Goal: Task Accomplishment & Management: Manage account settings

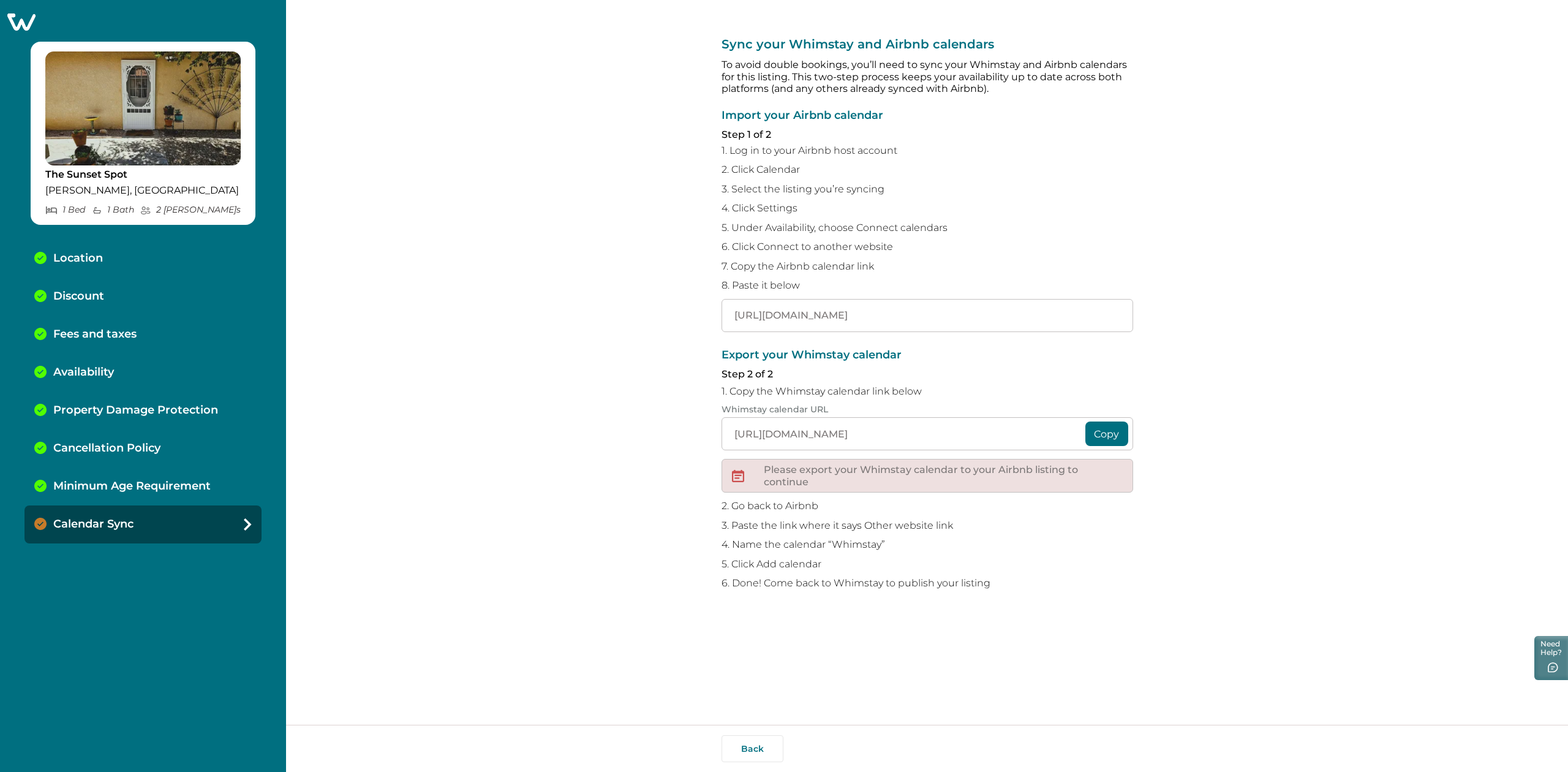
click at [503, 410] on div "Sync your Whimstay and Airbnb calendars To avoid double bookings, you’ll need t…" at bounding box center [927, 362] width 1282 height 725
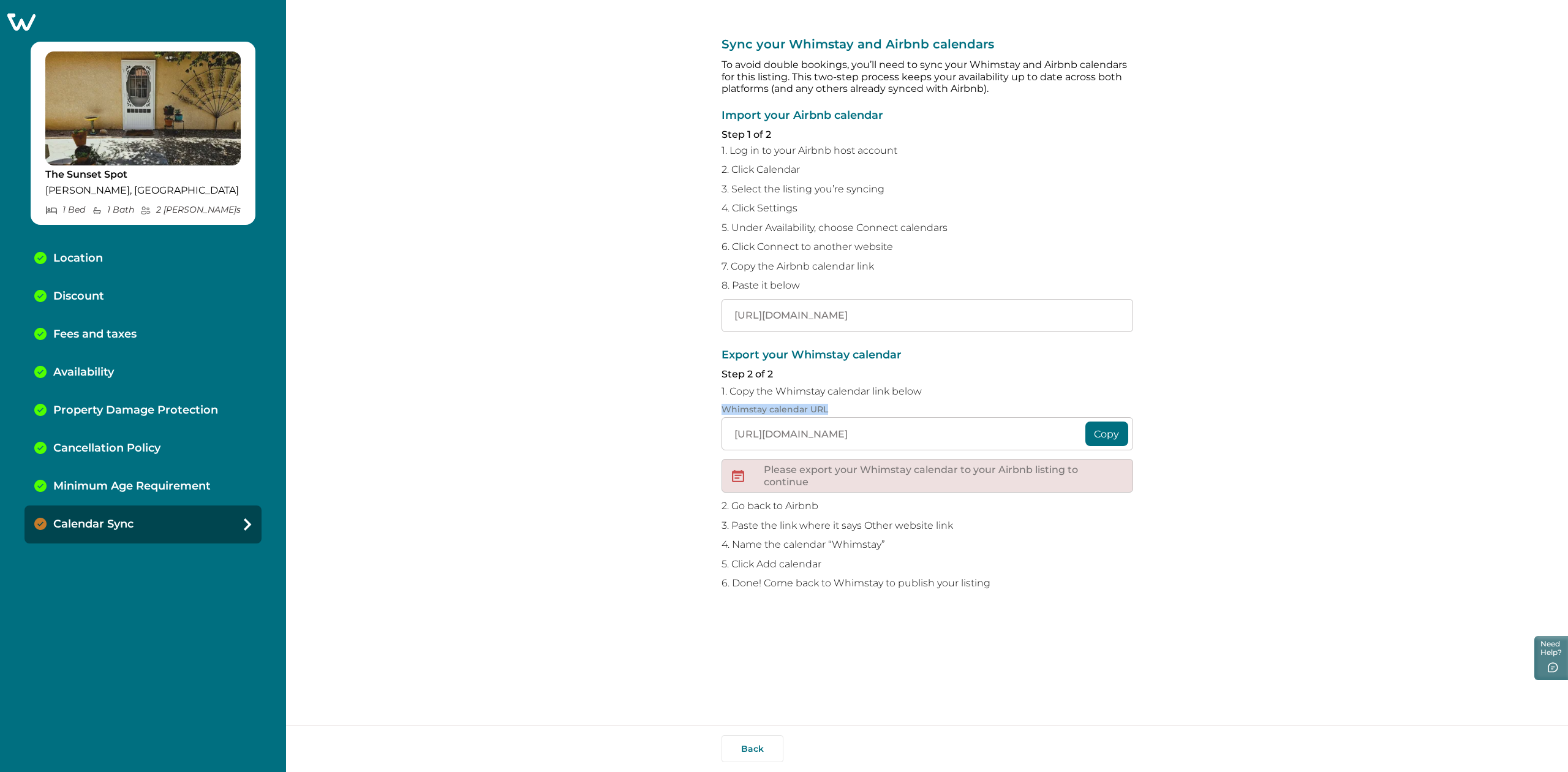
click at [503, 410] on div "Sync your Whimstay and Airbnb calendars To avoid double bookings, you’ll need t…" at bounding box center [927, 362] width 1282 height 725
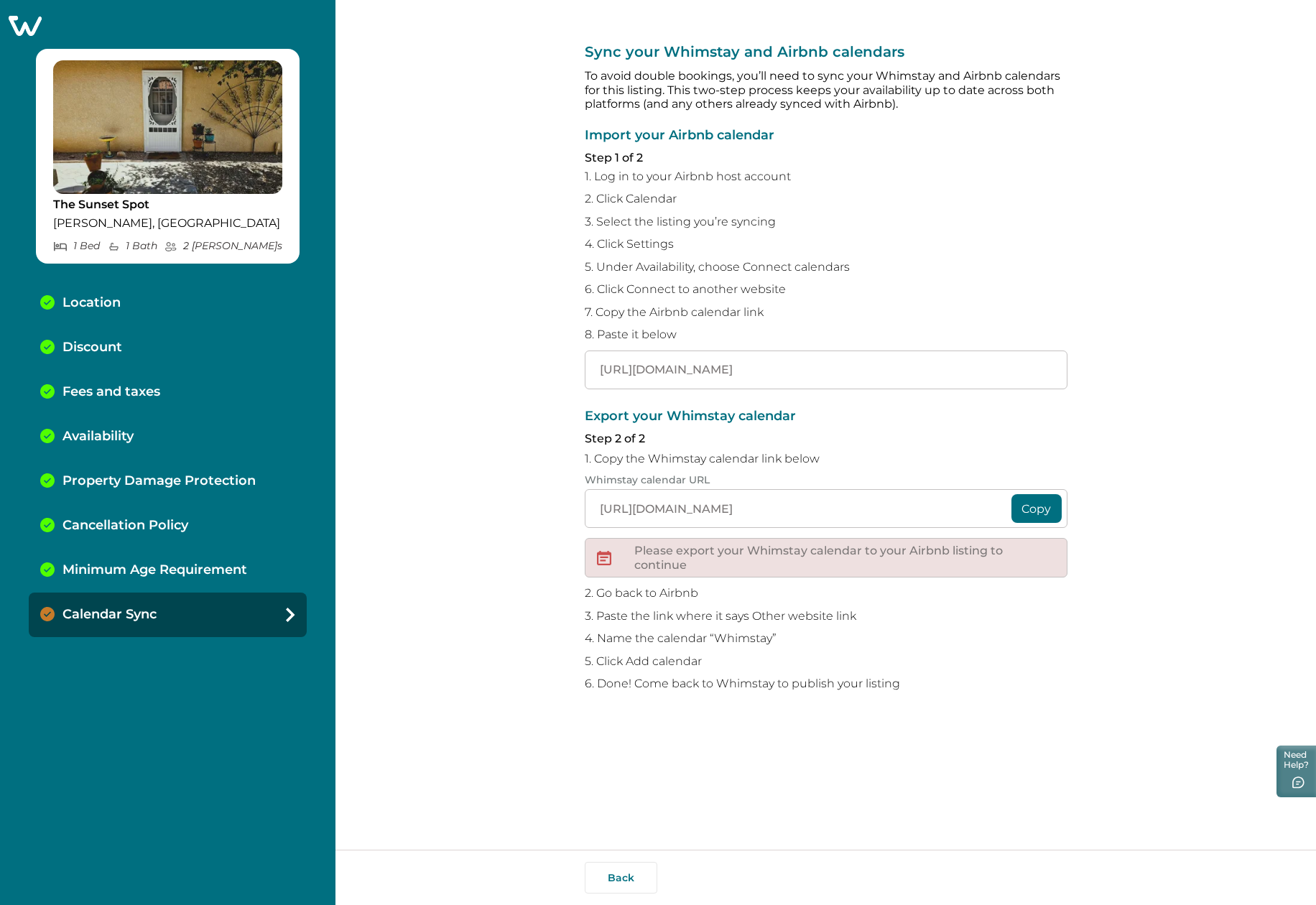
click at [106, 583] on div "Minimum Age Requirement" at bounding box center [168, 570] width 278 height 45
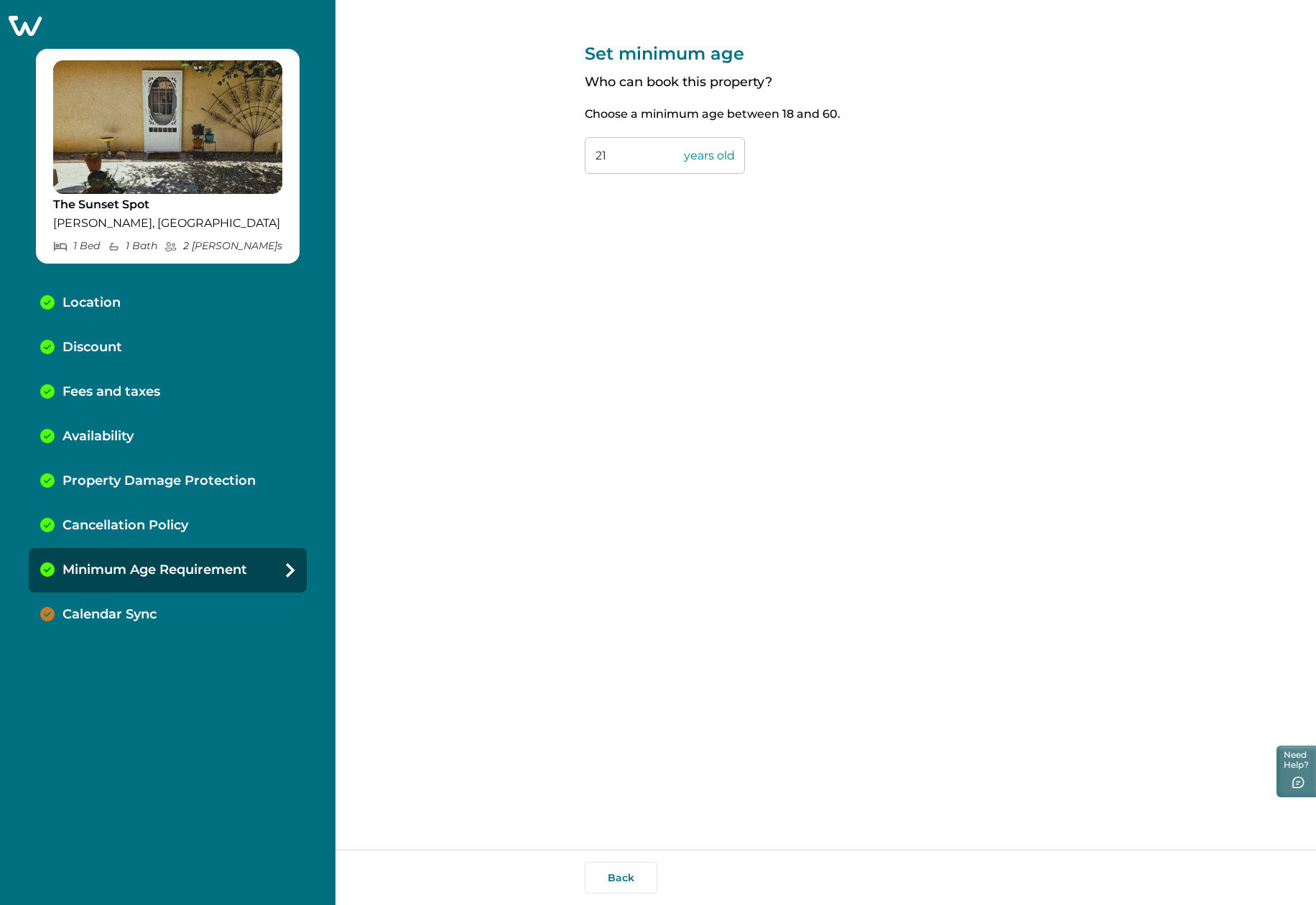
click at [89, 614] on p "Calendar Sync" at bounding box center [109, 614] width 94 height 16
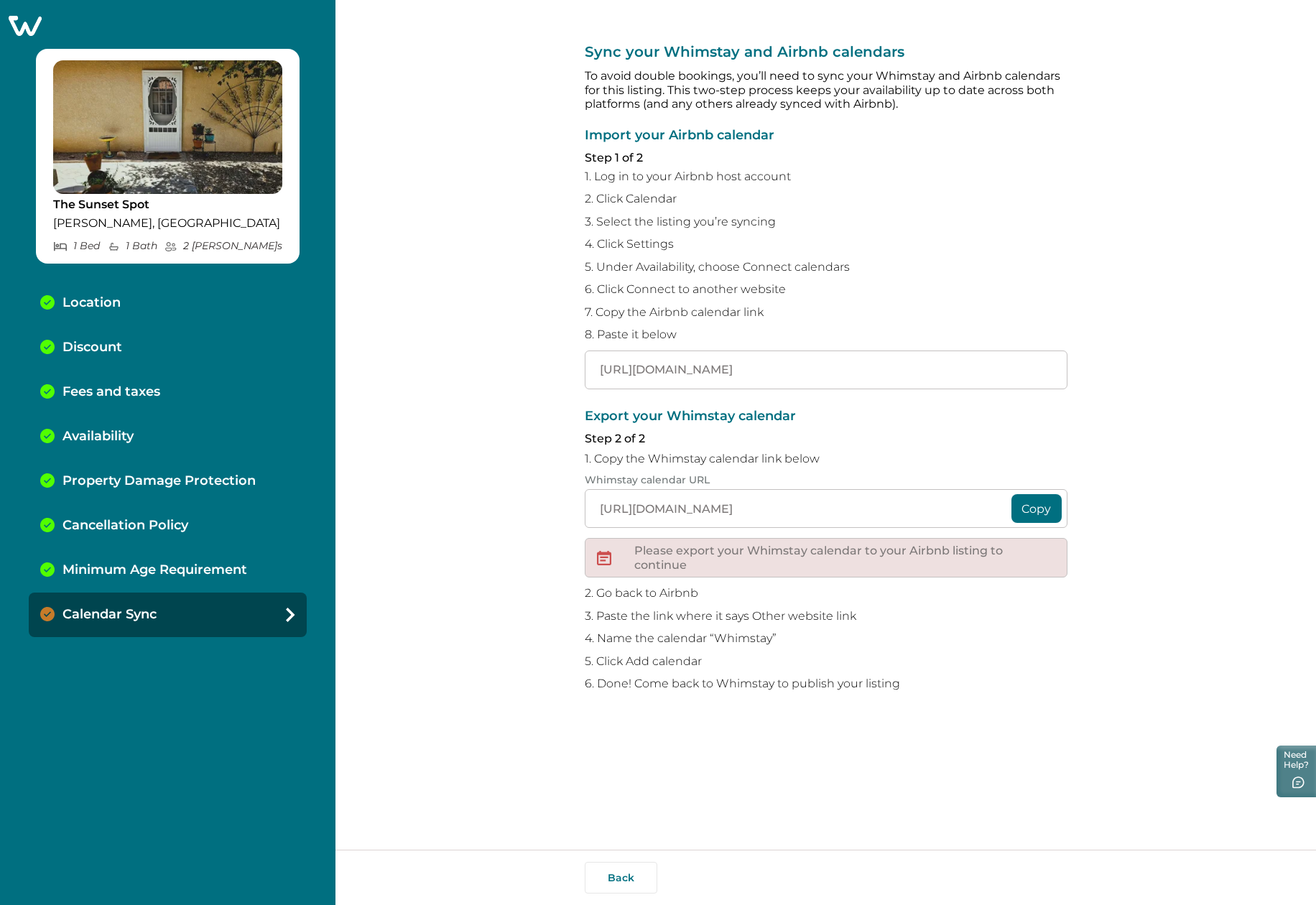
click at [36, 24] on icon at bounding box center [25, 25] width 36 height 22
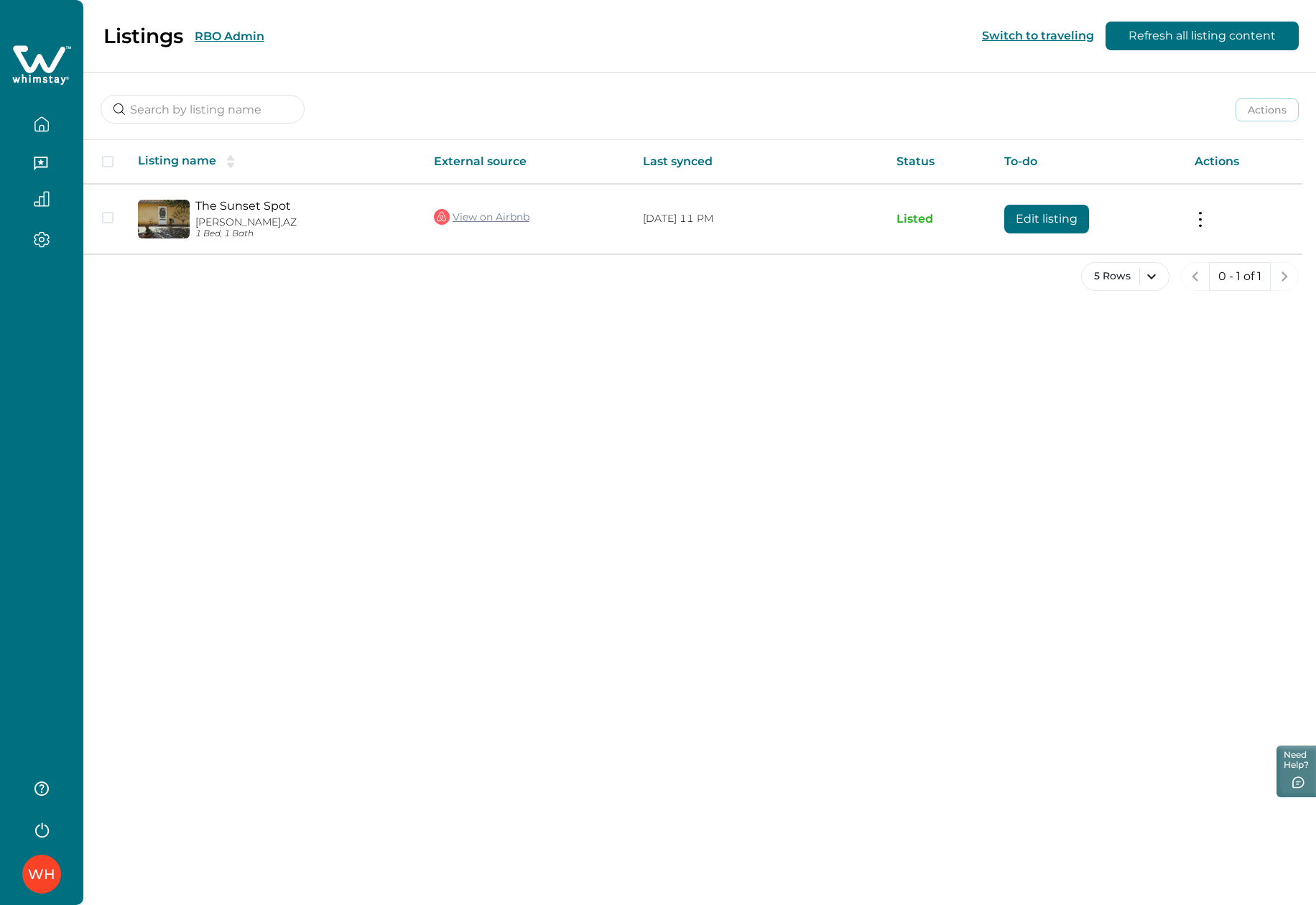
click at [230, 39] on button "RBO Admin" at bounding box center [230, 36] width 69 height 14
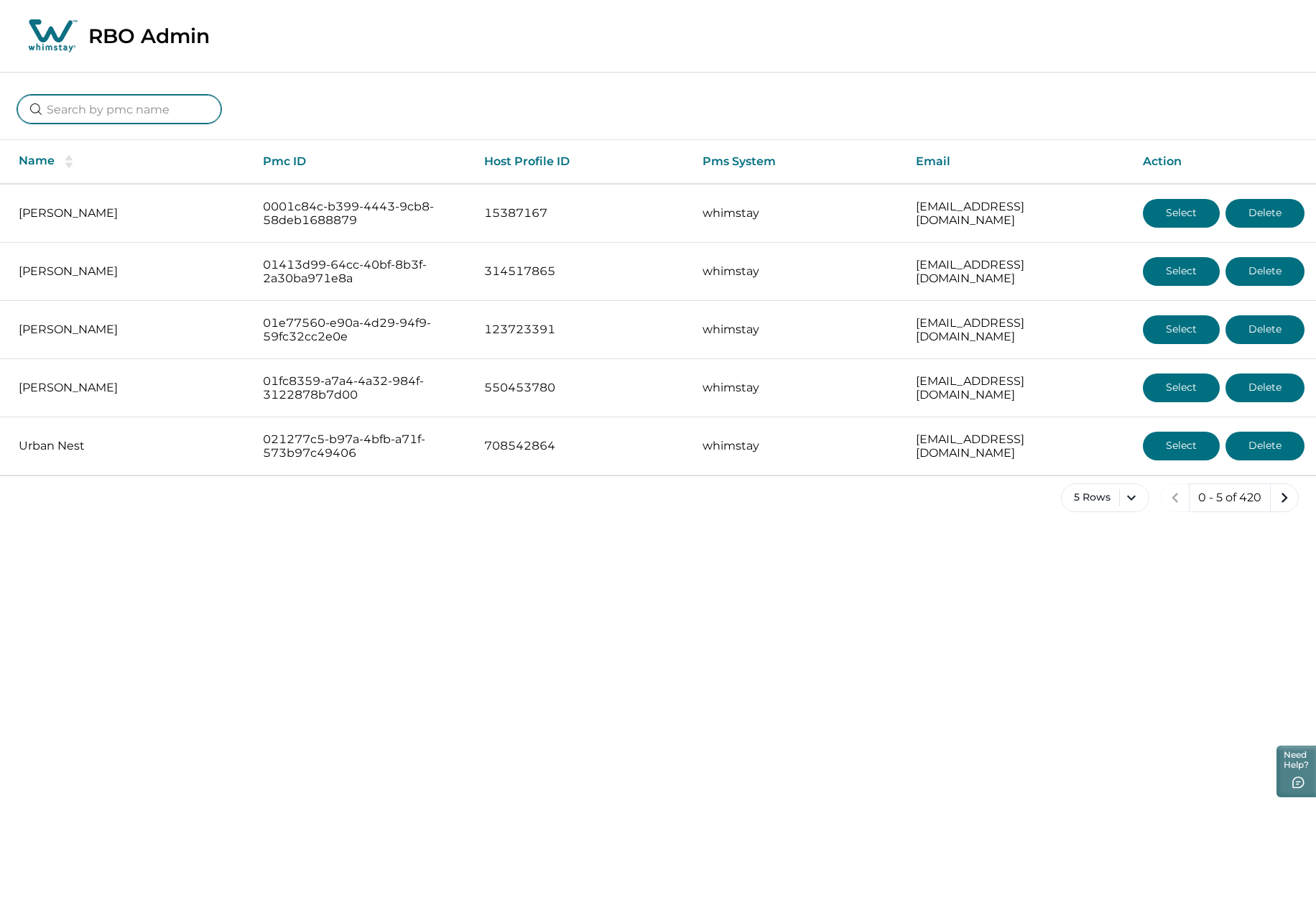
click at [144, 109] on input at bounding box center [119, 109] width 204 height 29
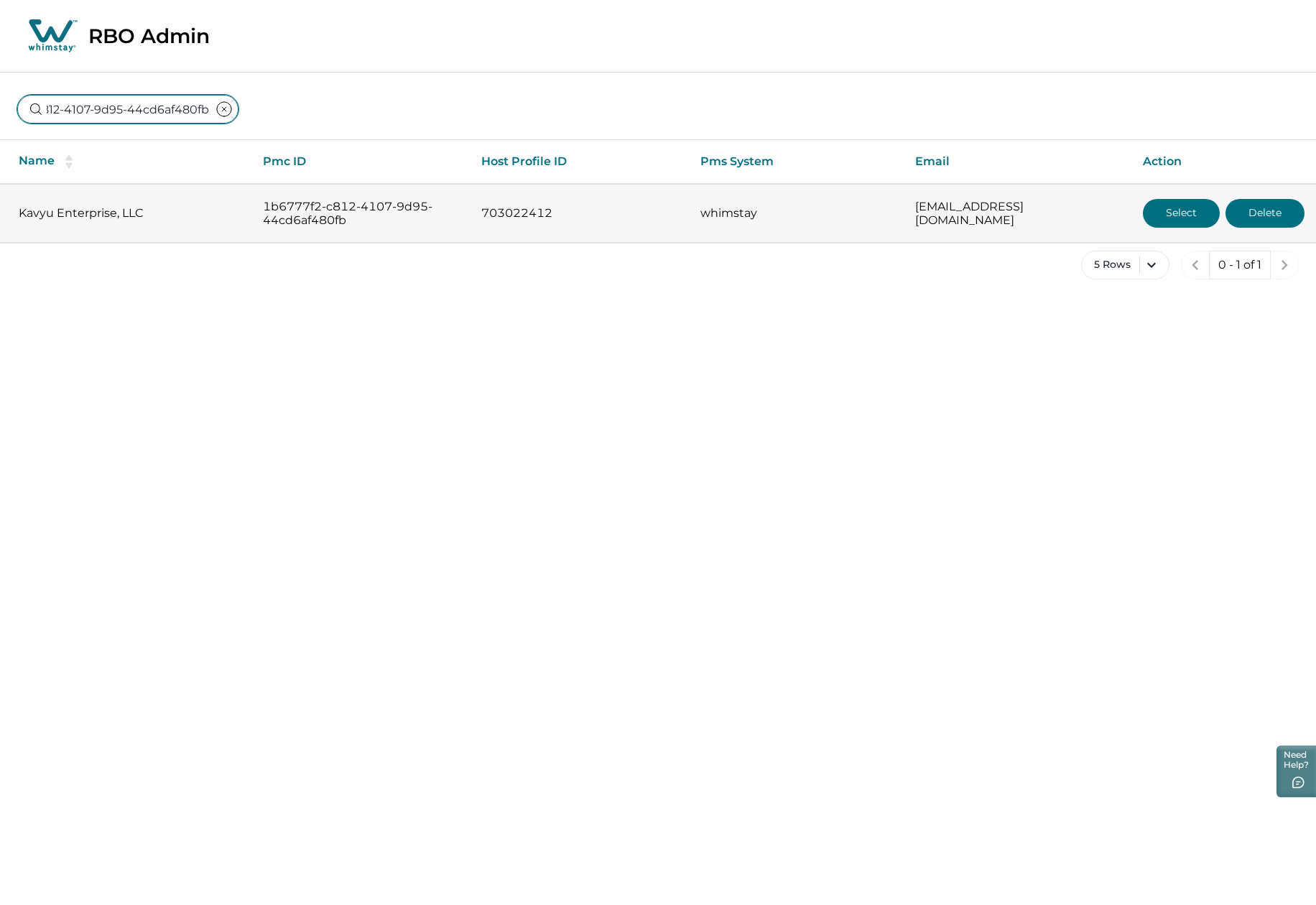
type input "1b6777f2-c812-4107-9d95-44cd6af480fb"
click at [1175, 205] on button "Select" at bounding box center [1180, 214] width 77 height 29
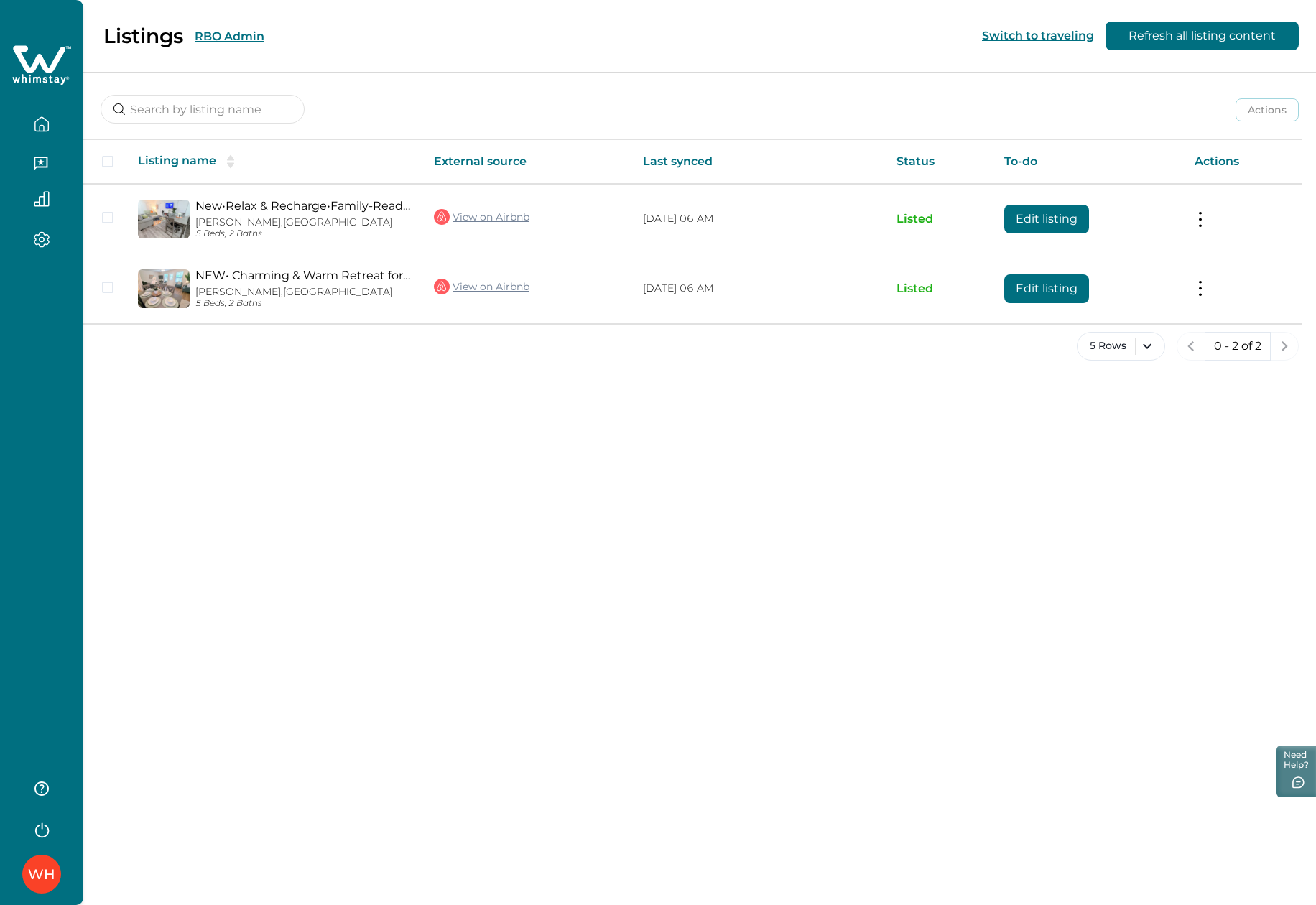
click at [245, 26] on div "Listings RBO Admin" at bounding box center [141, 36] width 247 height 25
click at [225, 36] on button "RBO Admin" at bounding box center [230, 36] width 69 height 14
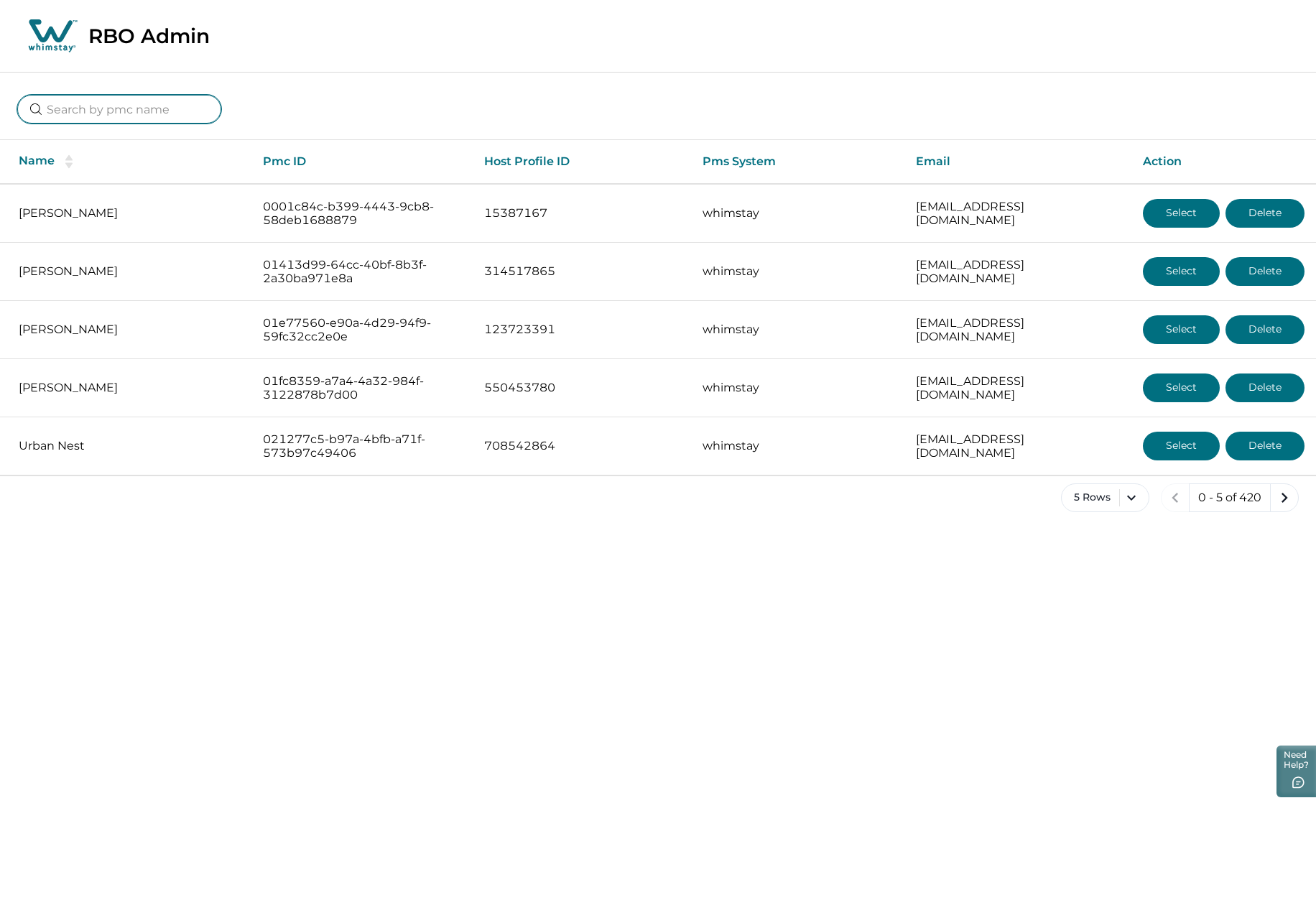
click at [97, 102] on input at bounding box center [119, 109] width 204 height 29
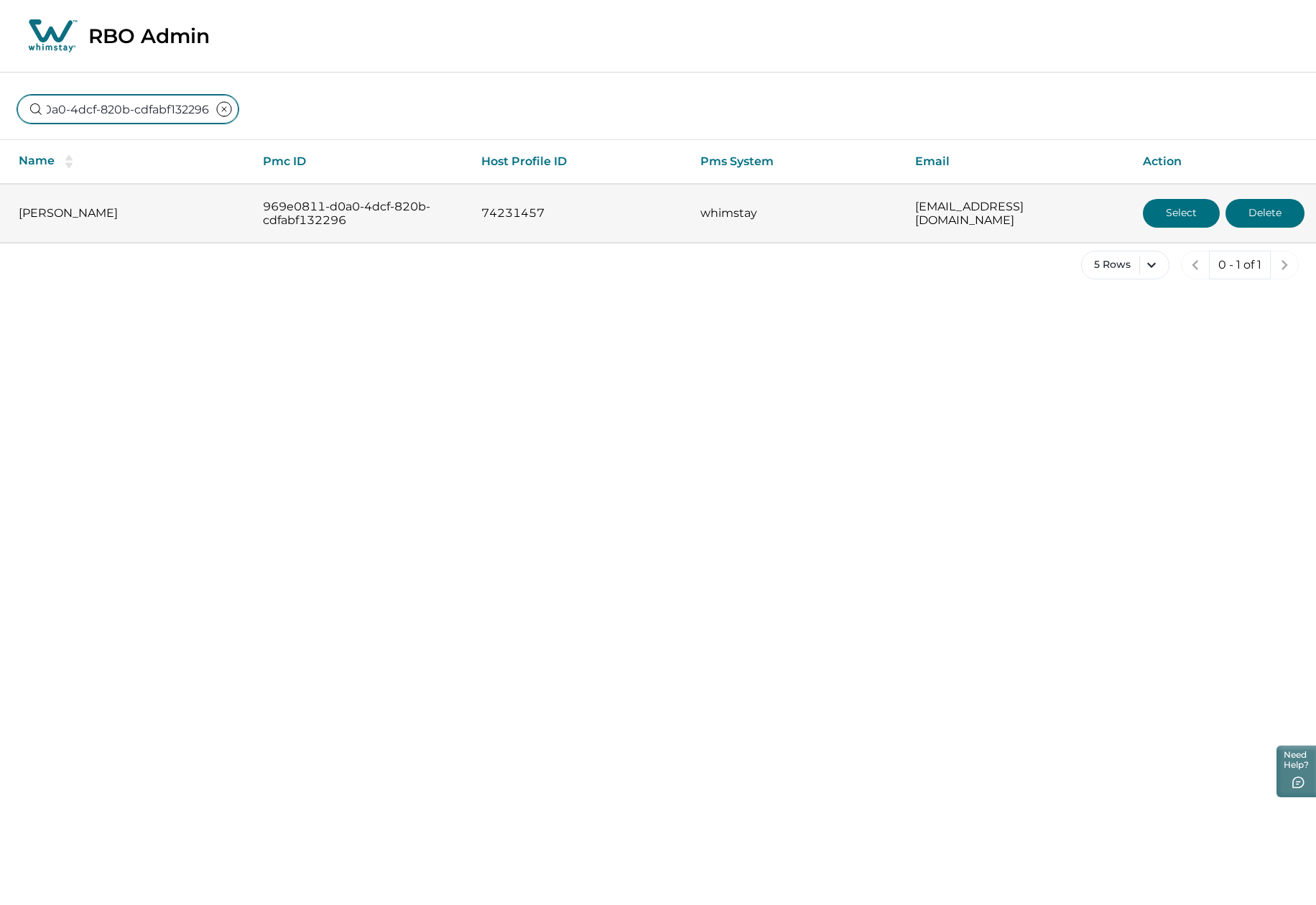
type input "969e0811-d0a0-4dcf-820b-cdfabf132296"
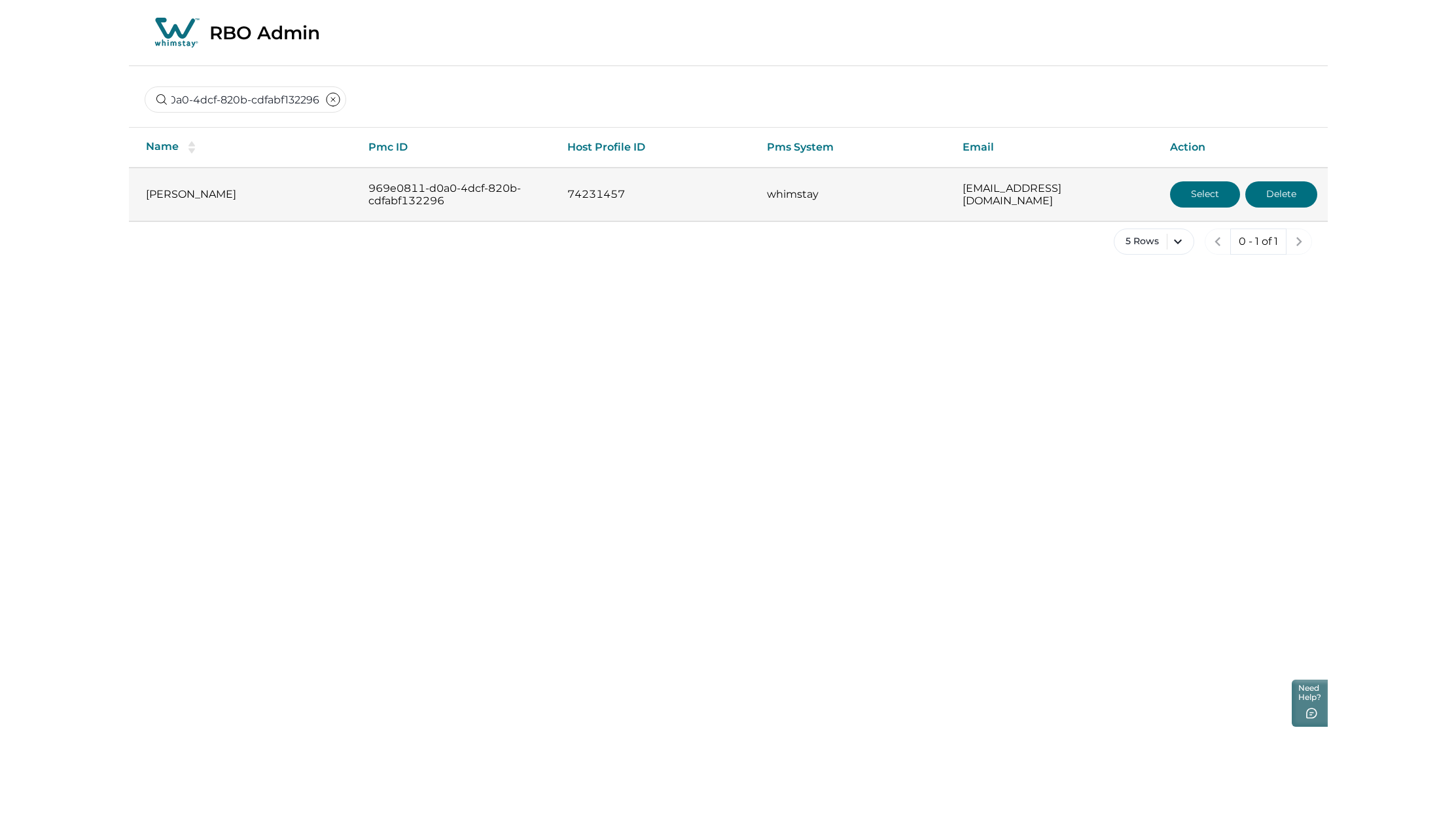
scroll to position [0, 0]
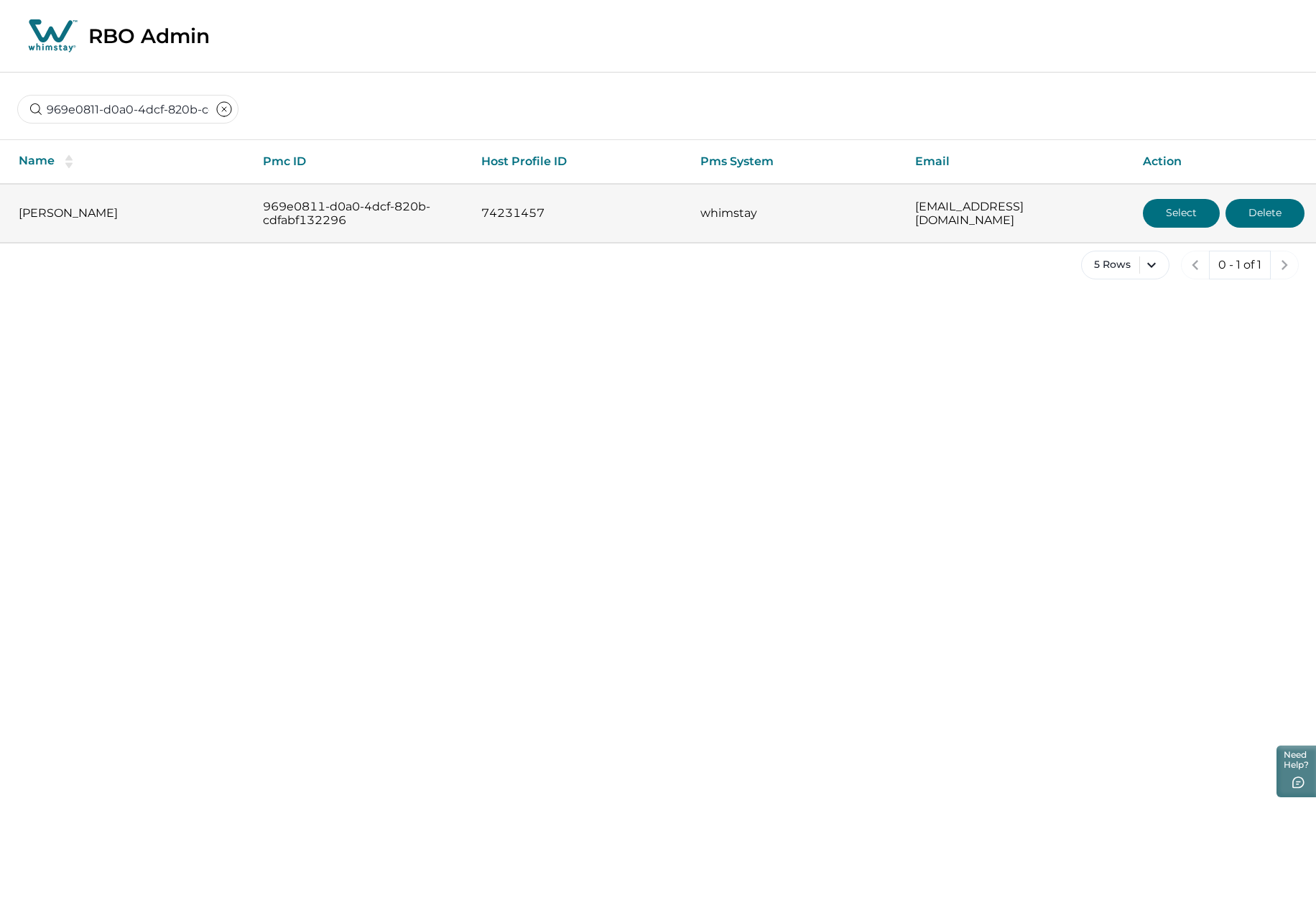
click at [1163, 203] on button "Select" at bounding box center [1180, 214] width 77 height 29
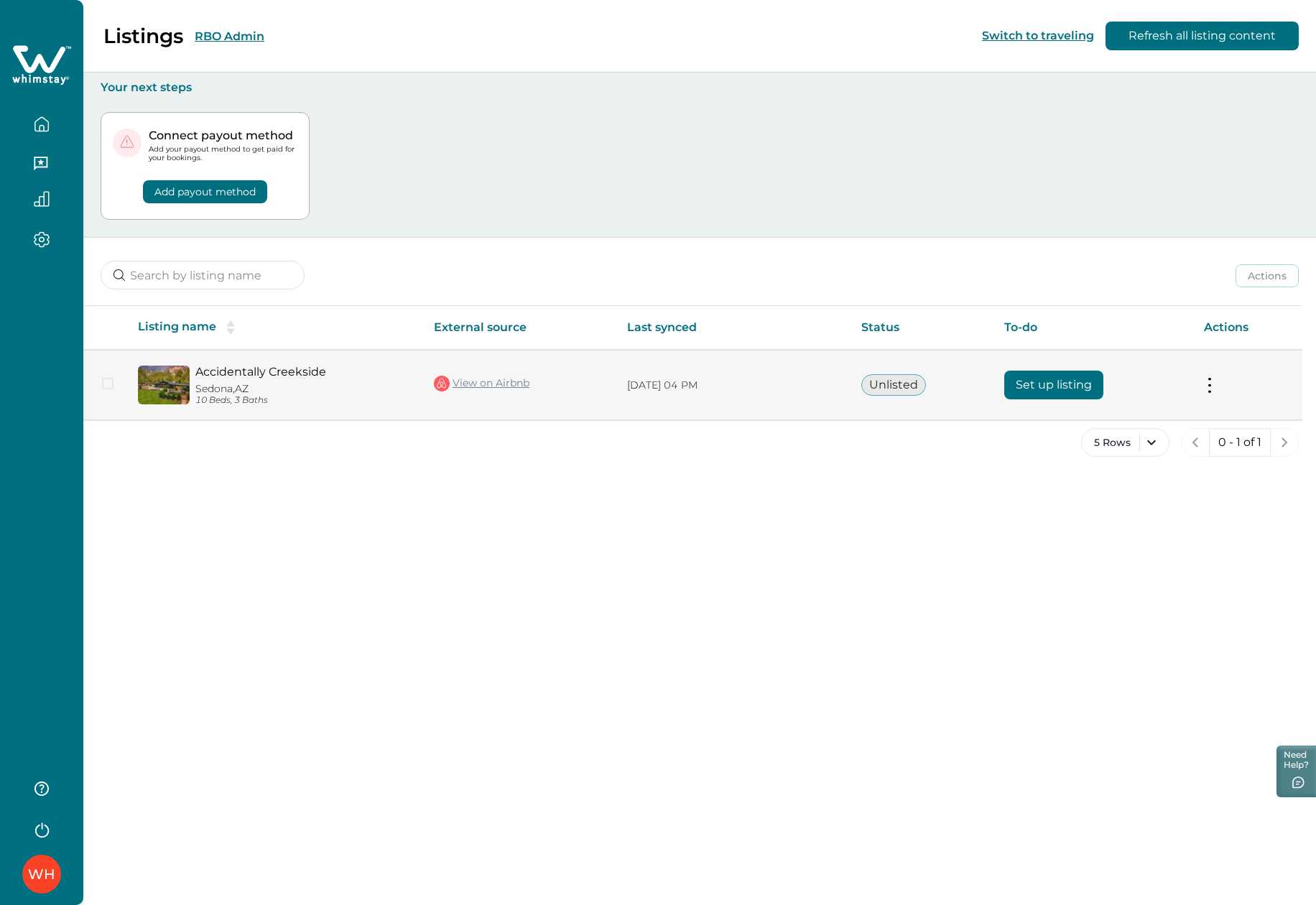
click at [1081, 388] on button "Set up listing" at bounding box center [1053, 385] width 99 height 29
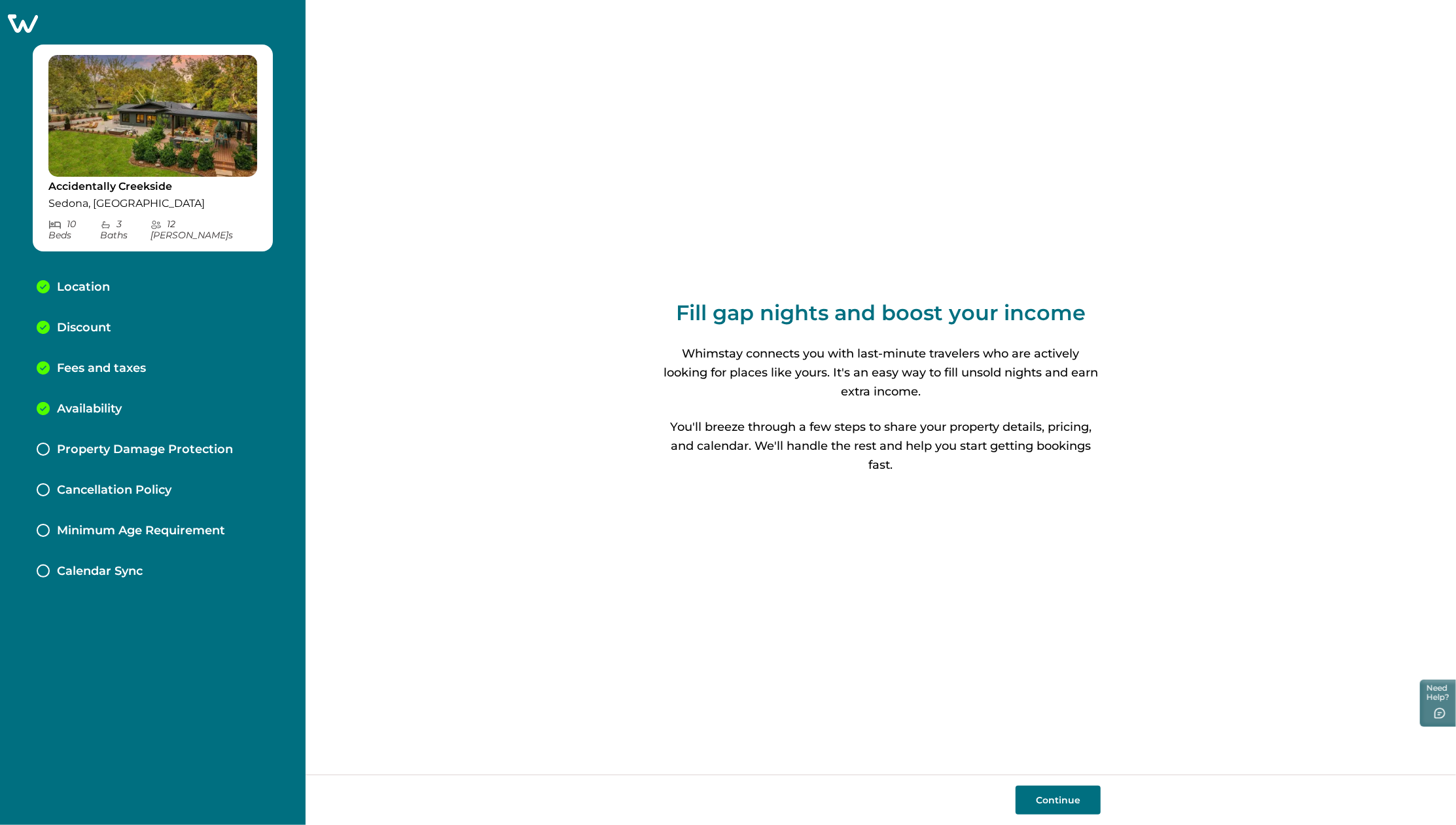
click at [94, 362] on p "Fees and taxes" at bounding box center [101, 368] width 89 height 15
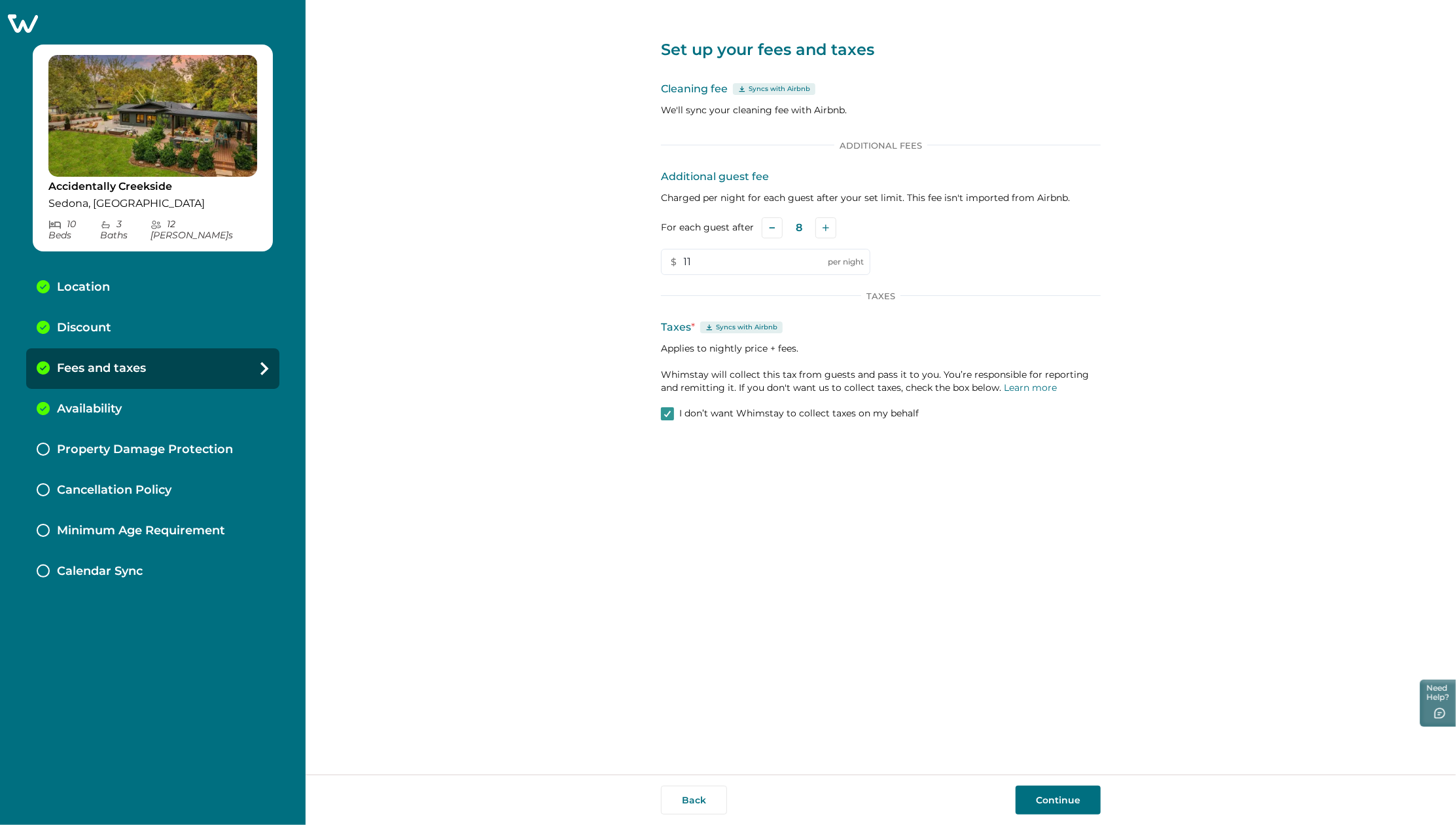
click at [80, 321] on p "Discount" at bounding box center [84, 328] width 54 height 15
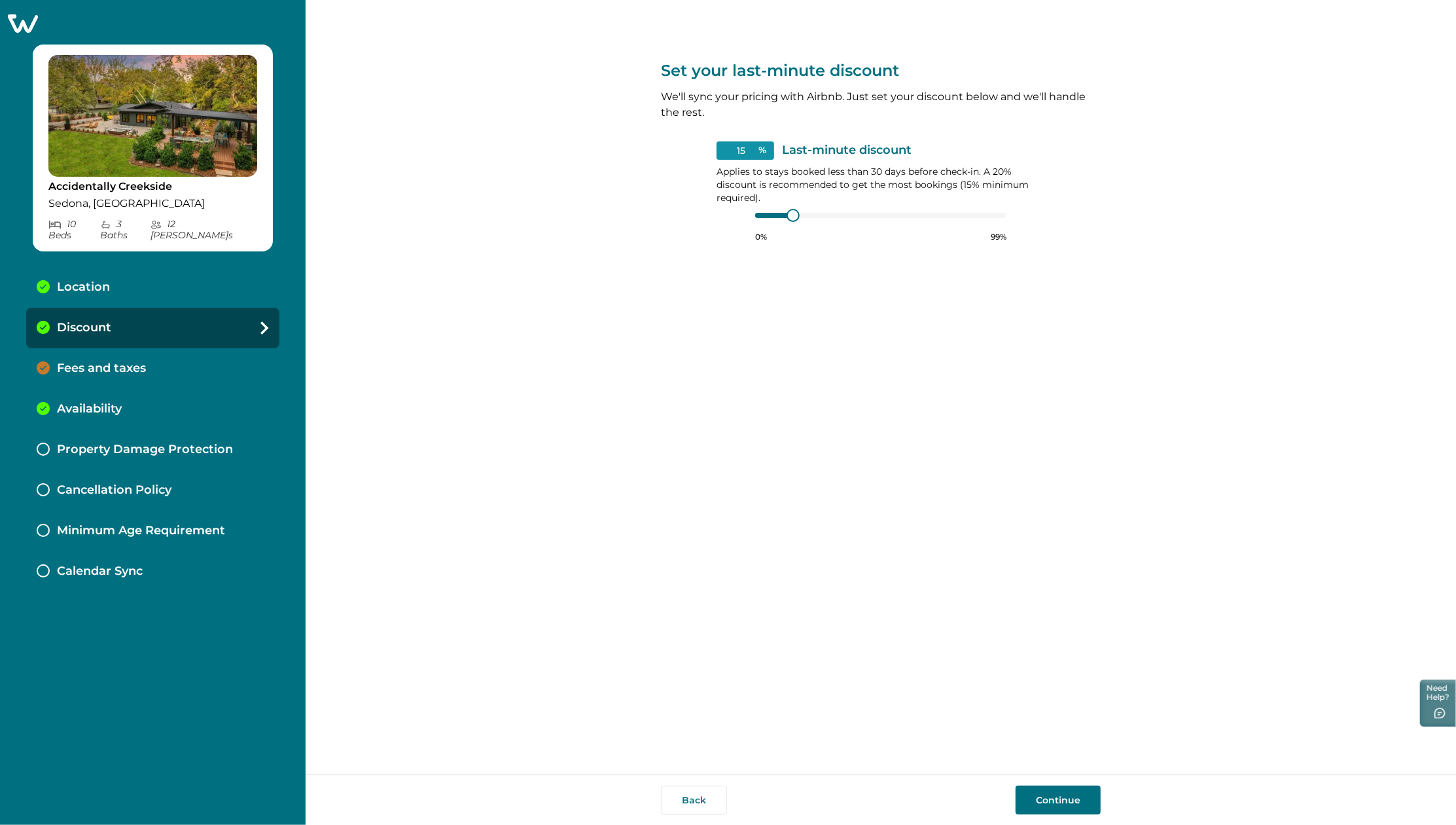
click at [90, 283] on div "Location" at bounding box center [153, 287] width 253 height 41
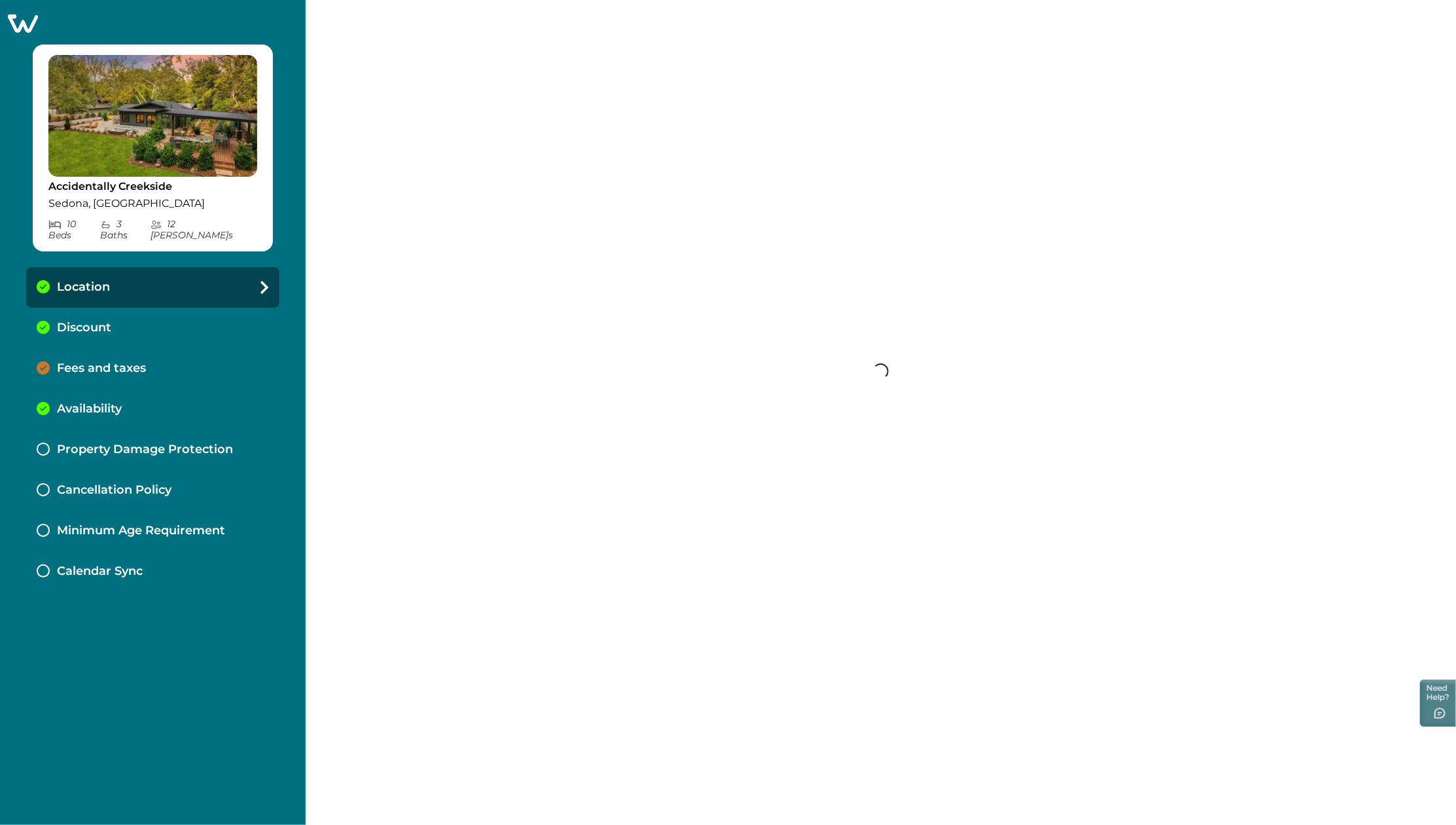
select select "AZ"
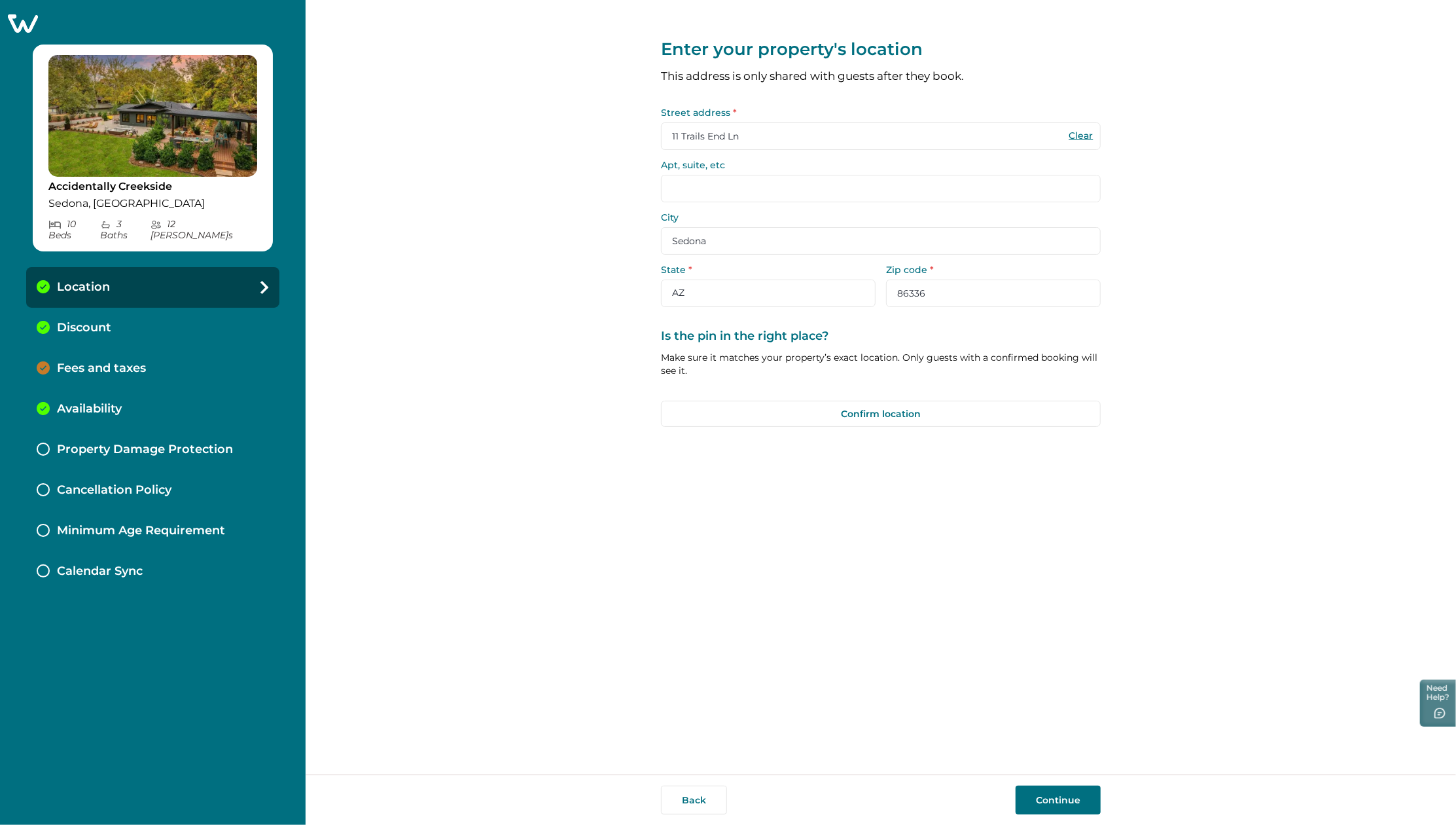
click at [92, 324] on div "Discount" at bounding box center [153, 328] width 253 height 41
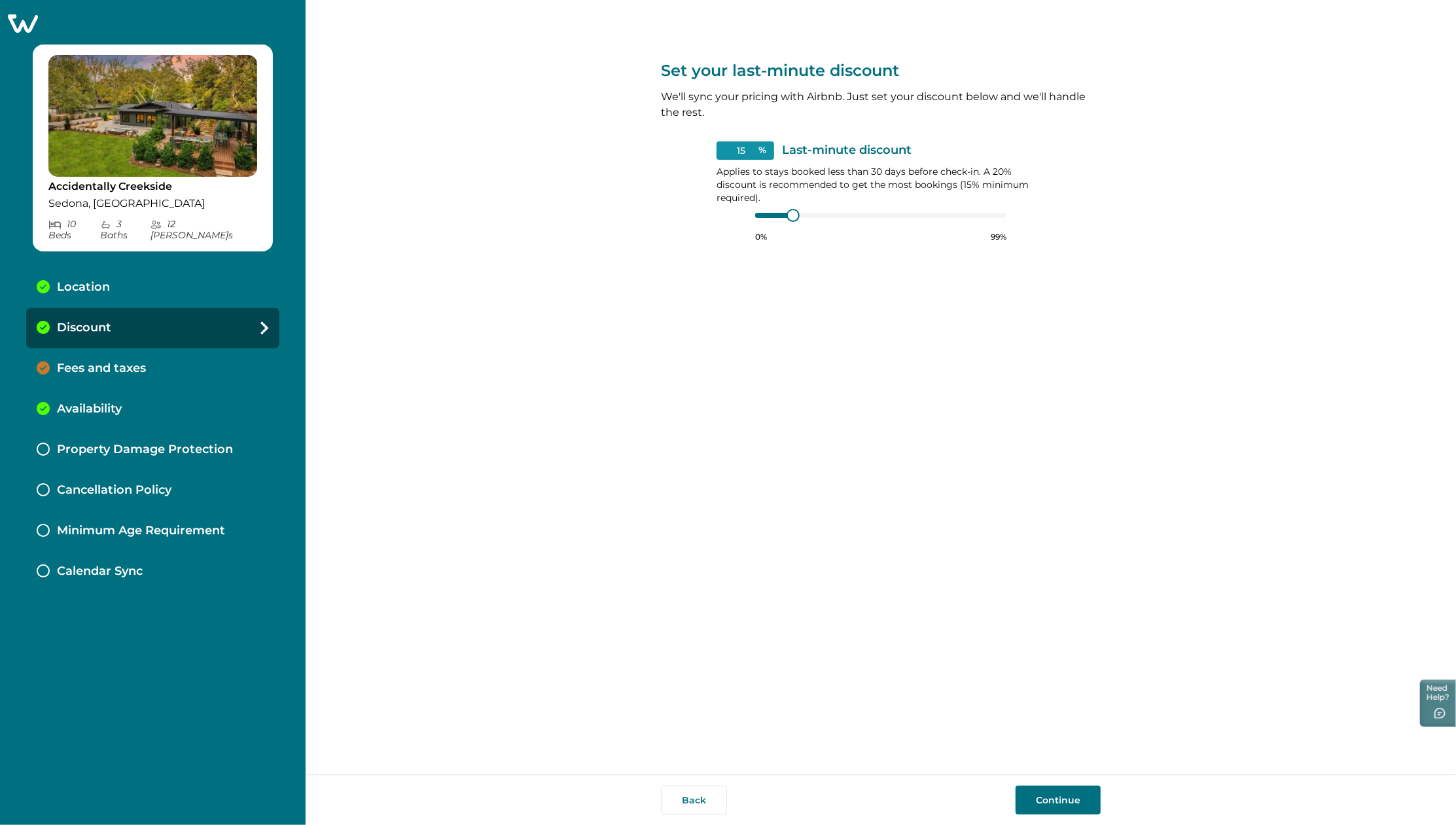
click at [97, 368] on div "Fees and taxes" at bounding box center [153, 368] width 253 height 41
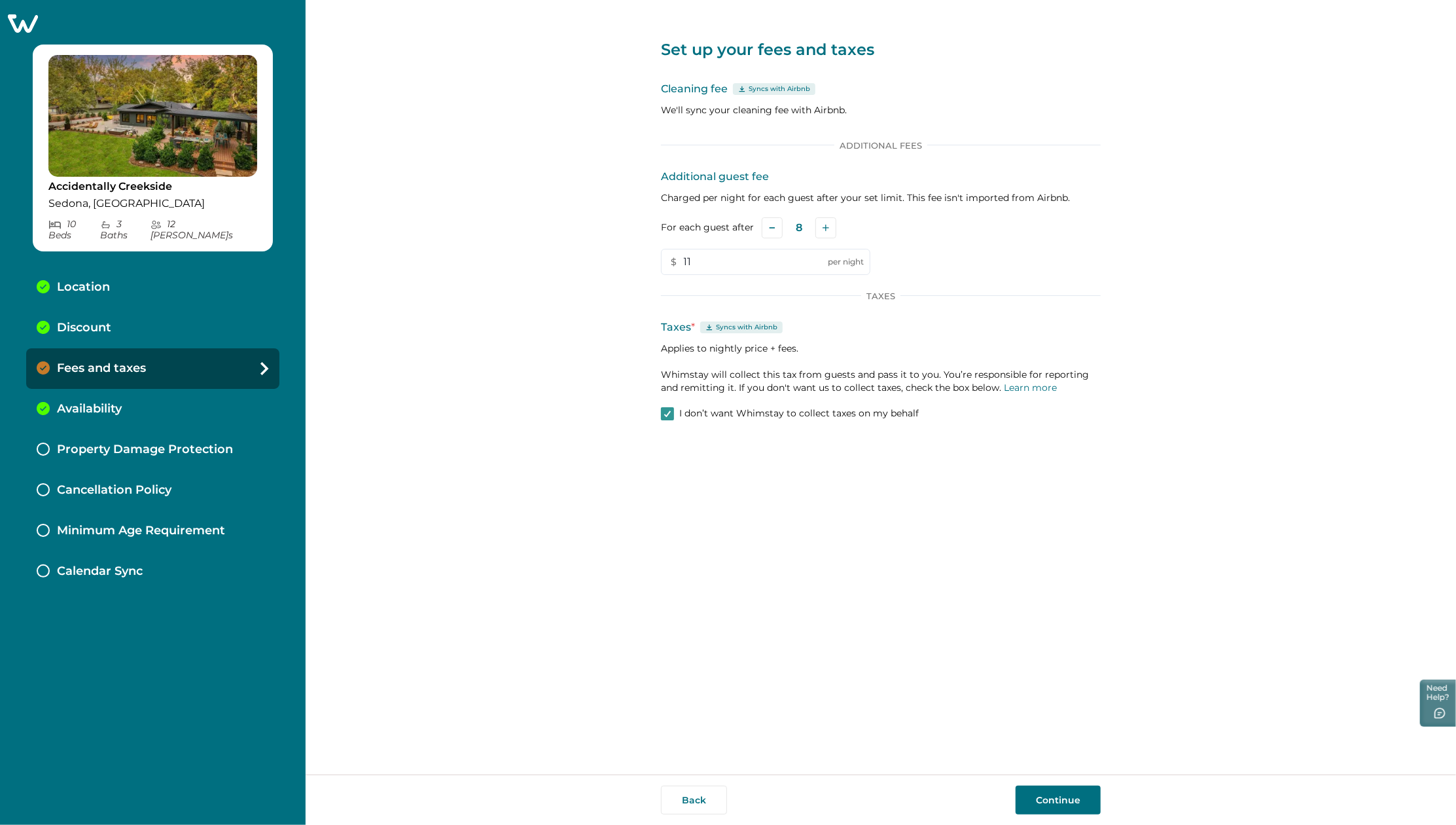
click at [79, 402] on p "Availability" at bounding box center [90, 409] width 65 height 15
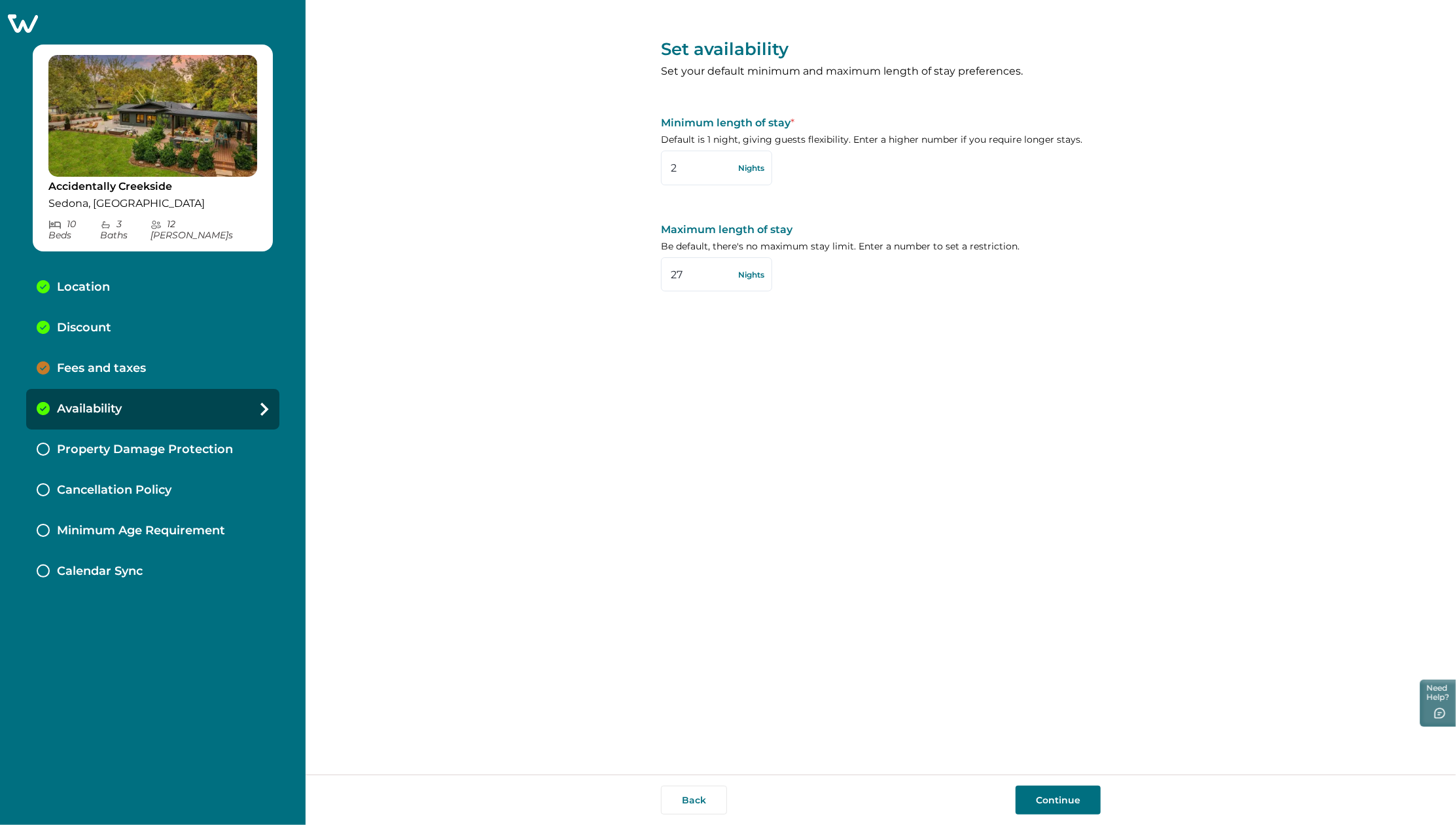
click at [168, 444] on p "Property Damage Protection" at bounding box center [145, 450] width 176 height 15
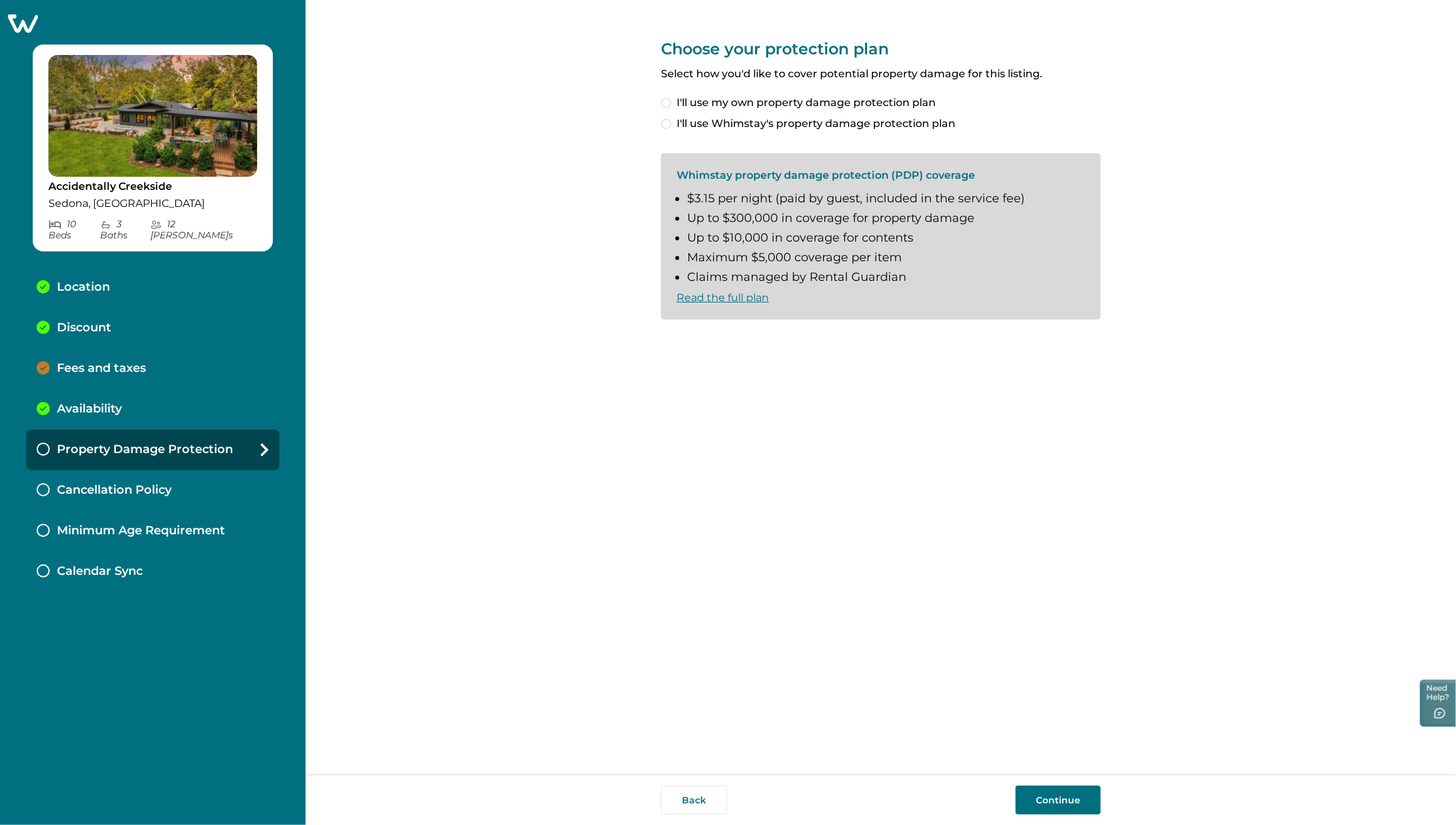
click at [619, 587] on div "Choose your protection plan Select how you'd like to cover potential property d…" at bounding box center [881, 387] width 1150 height 775
click at [461, 402] on div "Choose your protection plan Select how you'd like to cover potential property d…" at bounding box center [881, 387] width 1150 height 775
click at [137, 398] on div "Availability" at bounding box center [153, 409] width 253 height 41
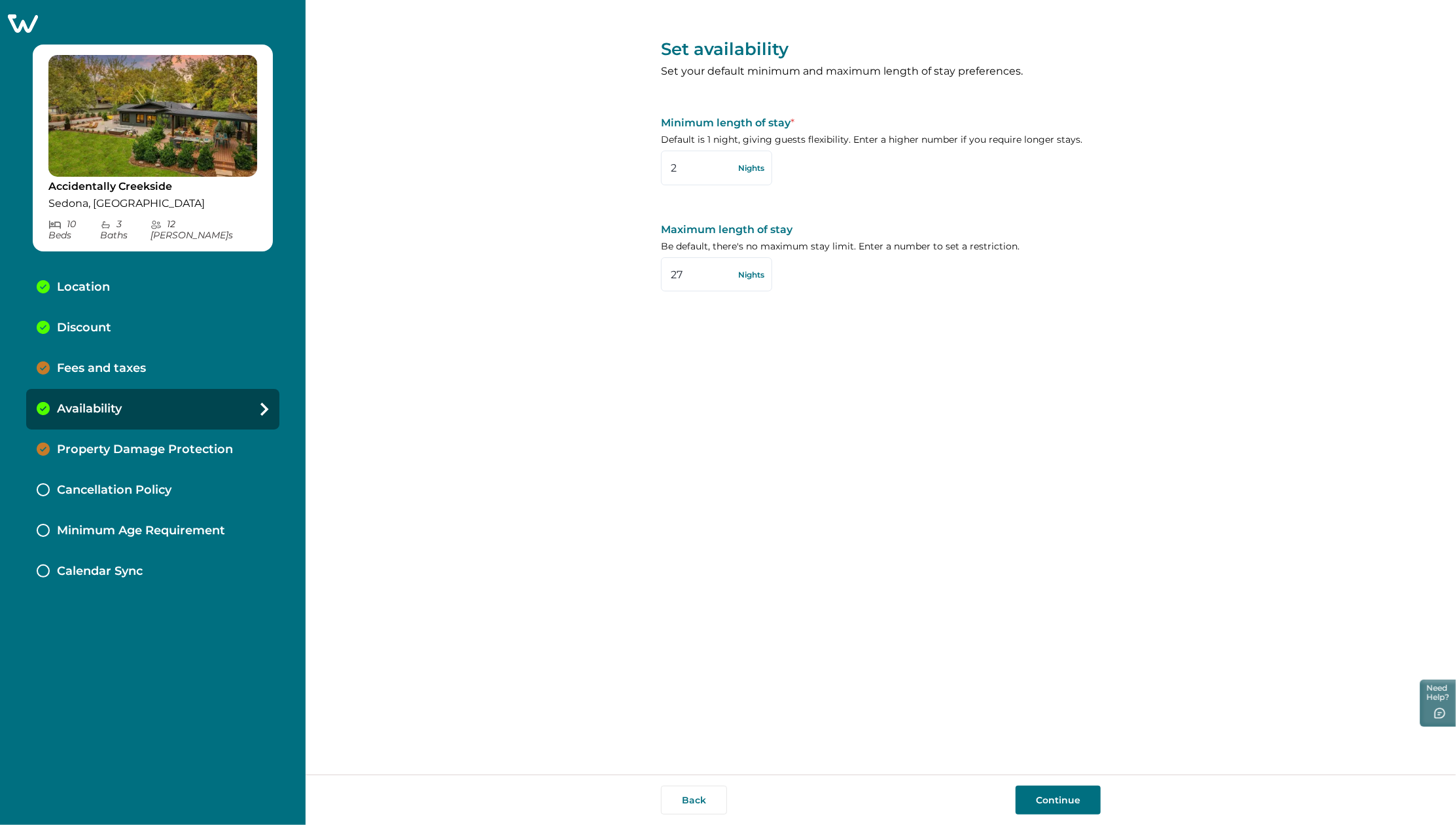
click at [27, 19] on icon at bounding box center [22, 24] width 30 height 19
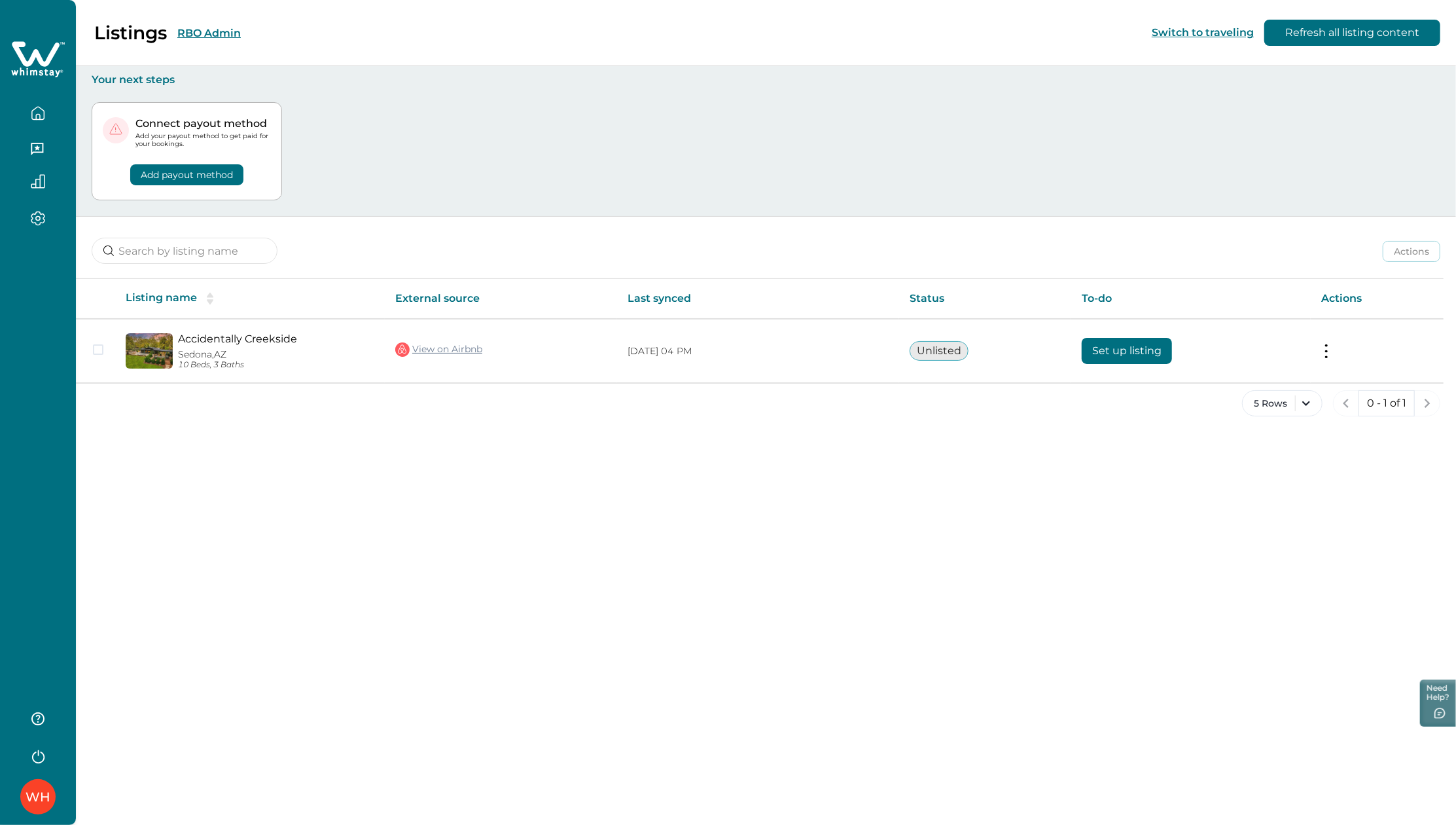
click at [838, 564] on div "Listings RBO Admin Switch to traveling Refresh all listing content Your next st…" at bounding box center [765, 413] width 1380 height 825
click at [191, 25] on div "Listings RBO Admin" at bounding box center [128, 32] width 225 height 22
click at [207, 32] on button "RBO Admin" at bounding box center [209, 33] width 63 height 12
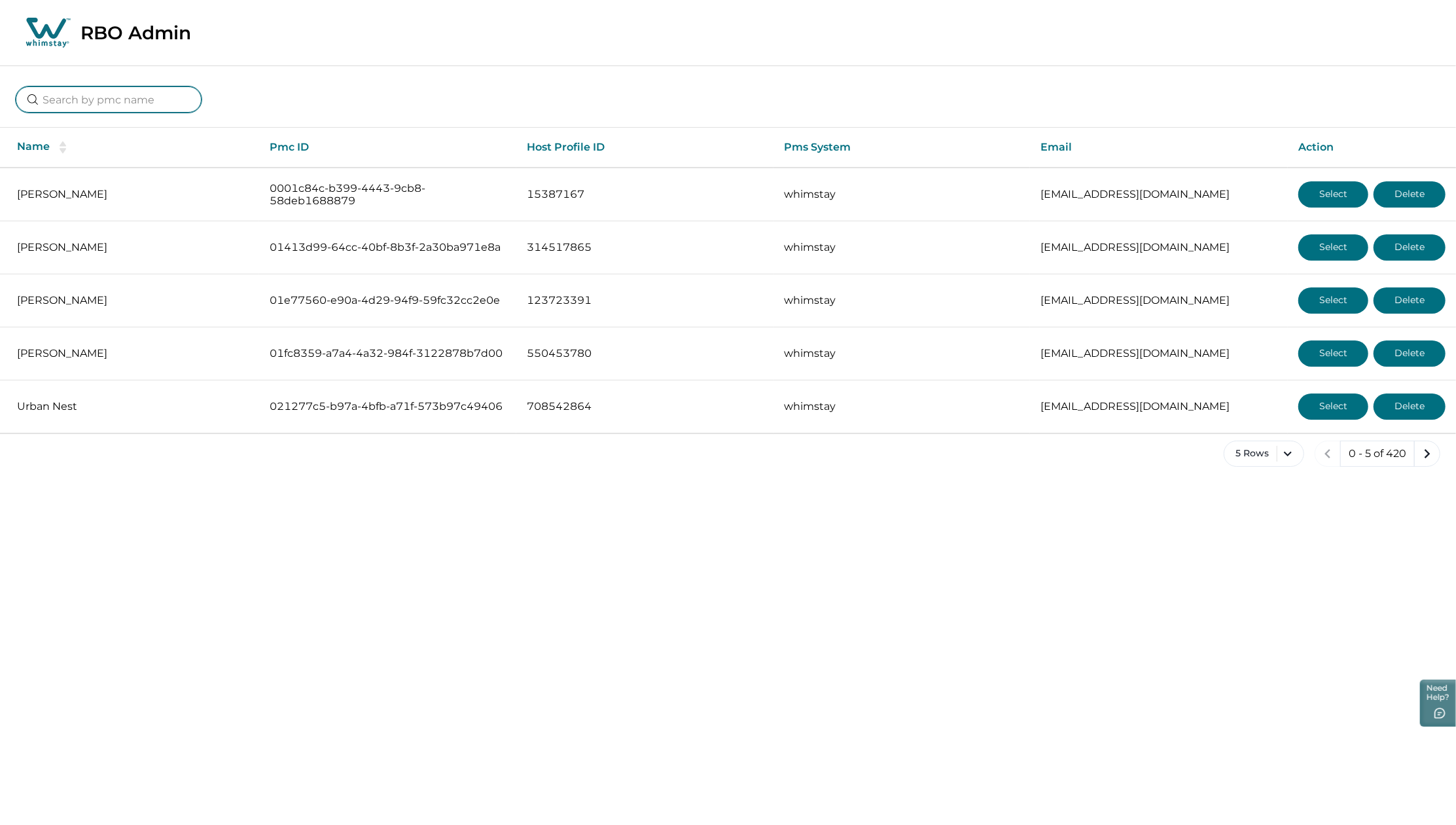
click at [102, 97] on input at bounding box center [108, 100] width 186 height 26
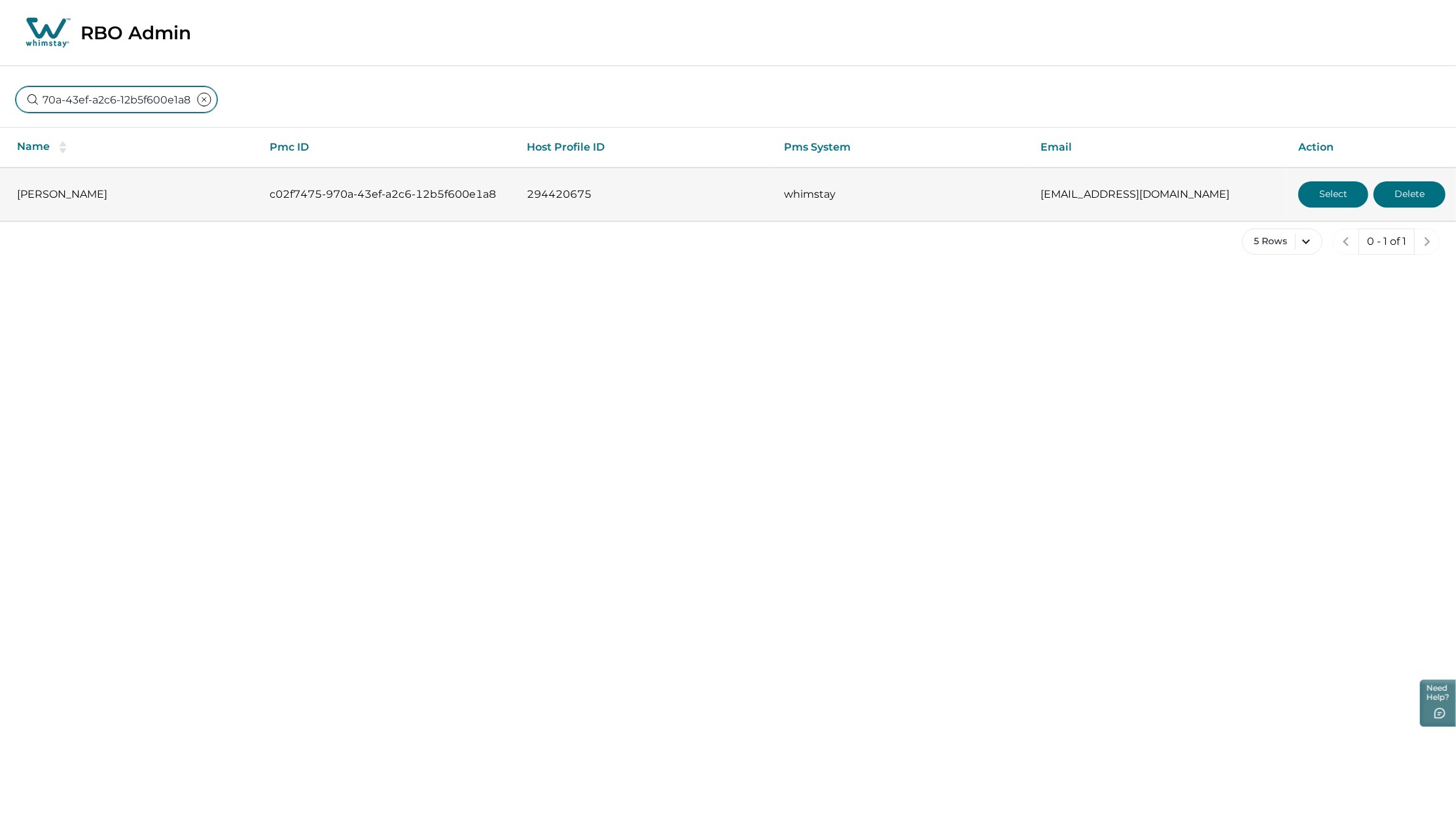
type input "c02f7475-970a-43ef-a2c6-12b5f600e1a8"
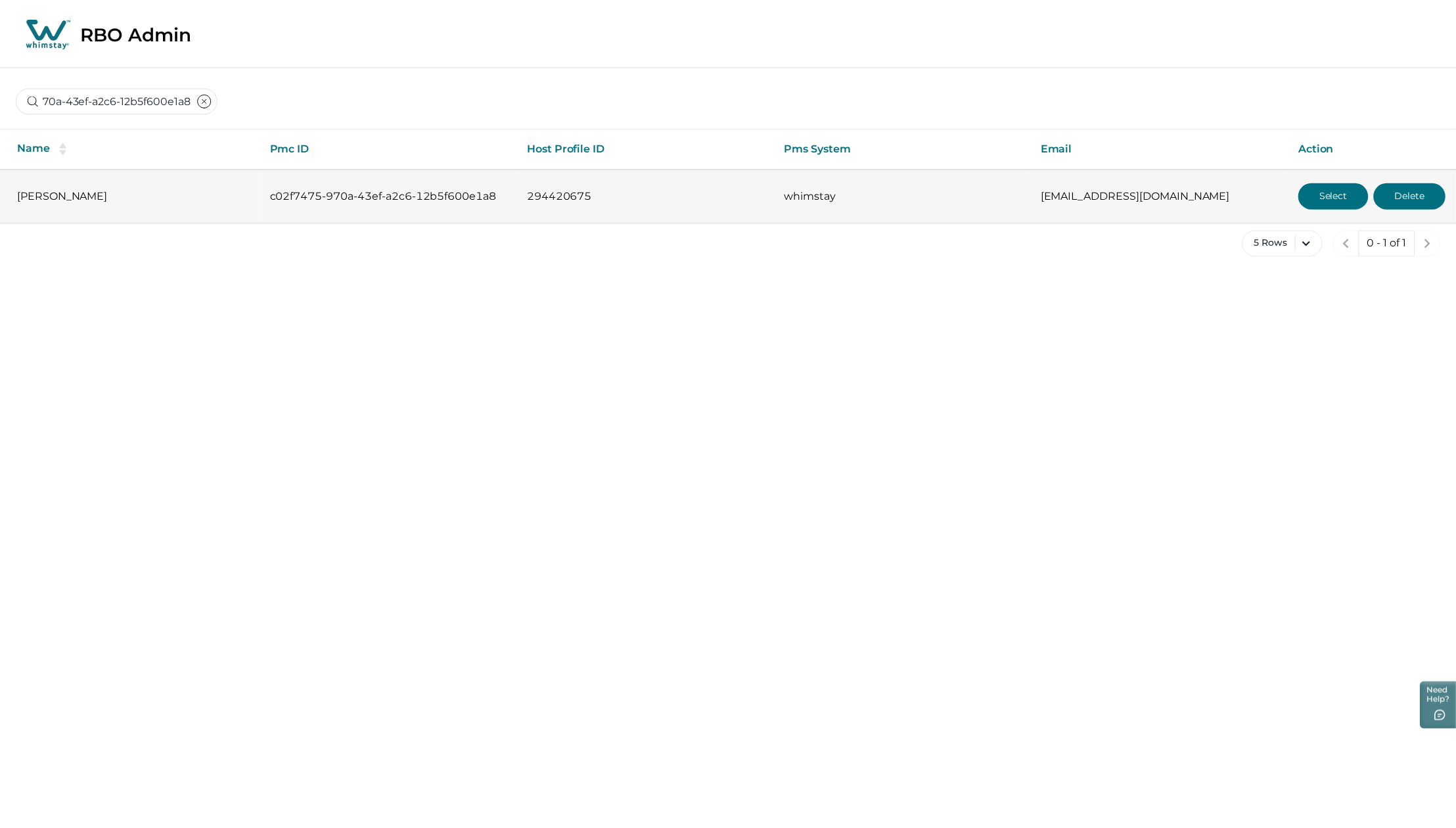
scroll to position [0, 0]
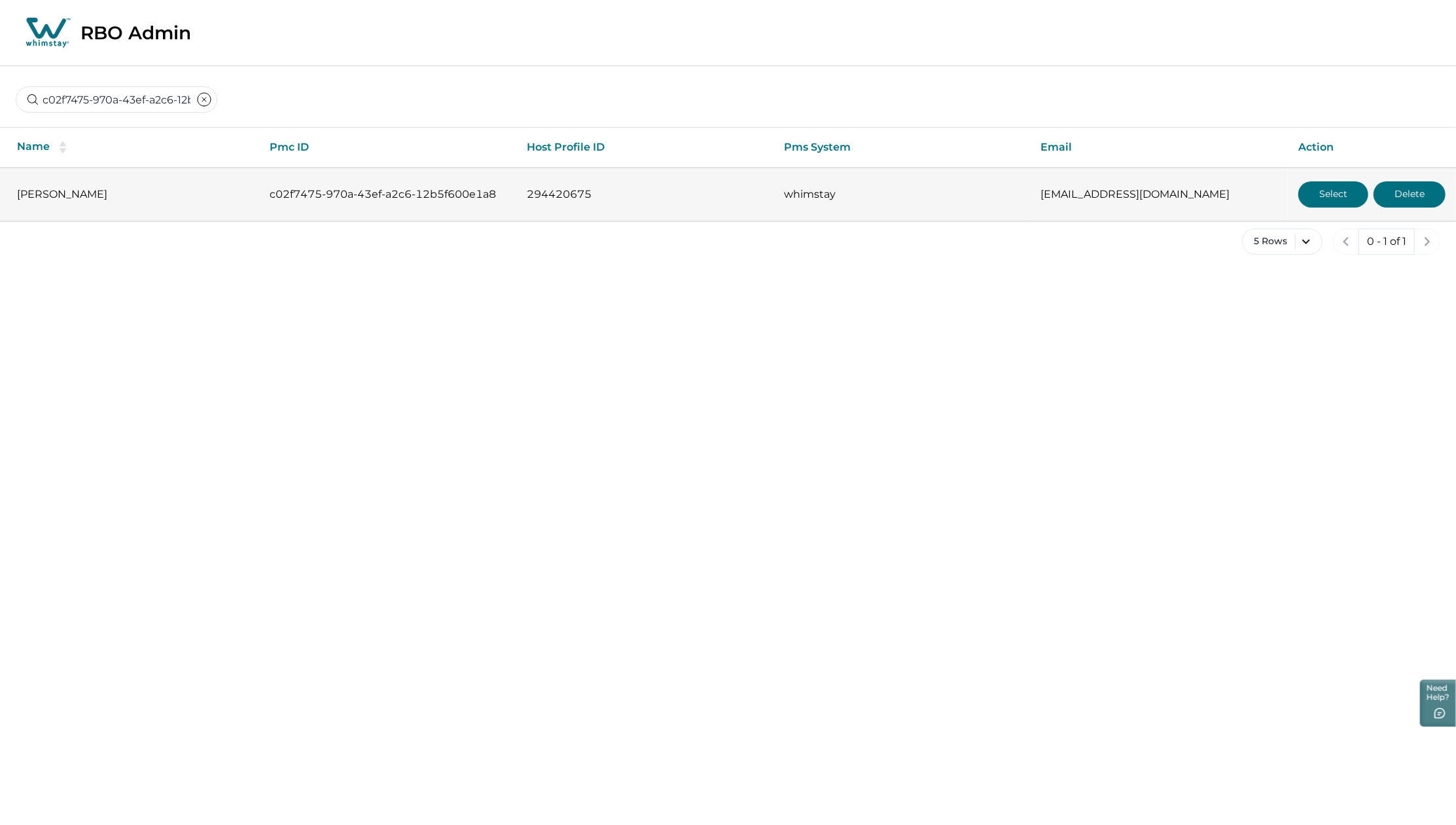
click at [1322, 183] on button "Select" at bounding box center [1332, 195] width 70 height 26
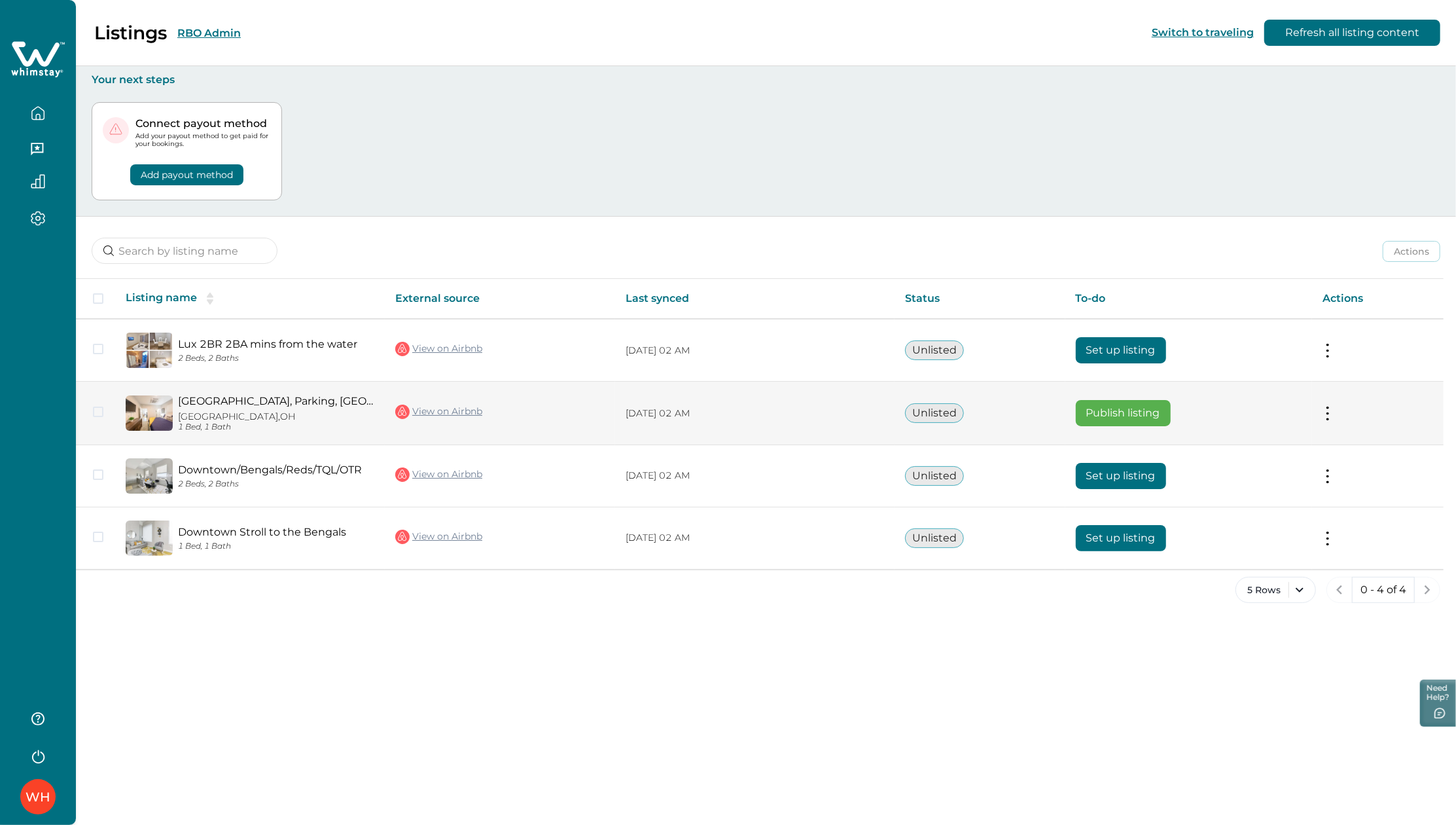
click at [1109, 415] on button "Publish listing" at bounding box center [1122, 413] width 95 height 26
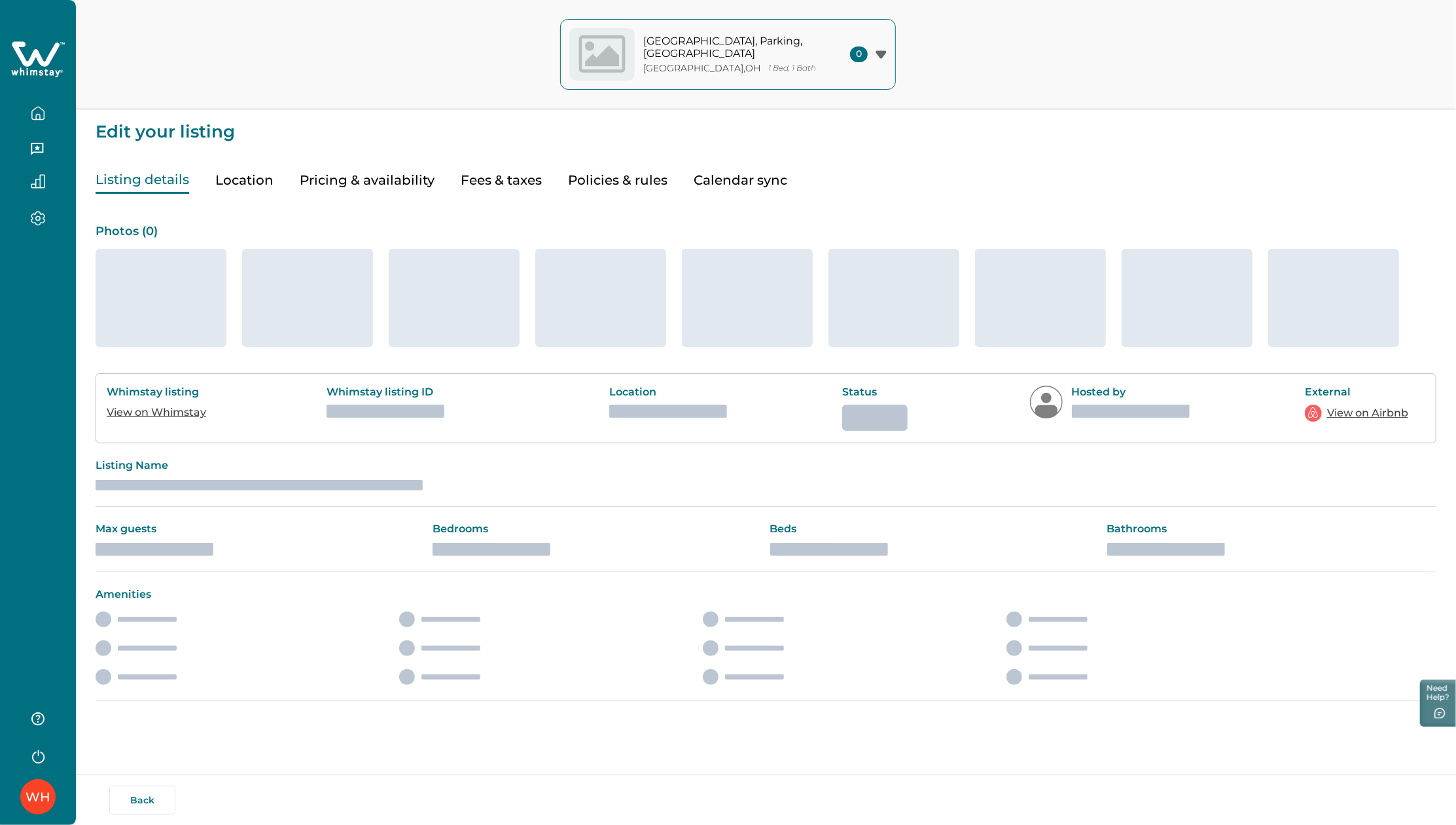
click at [474, 184] on button "Fees & taxes" at bounding box center [501, 180] width 81 height 27
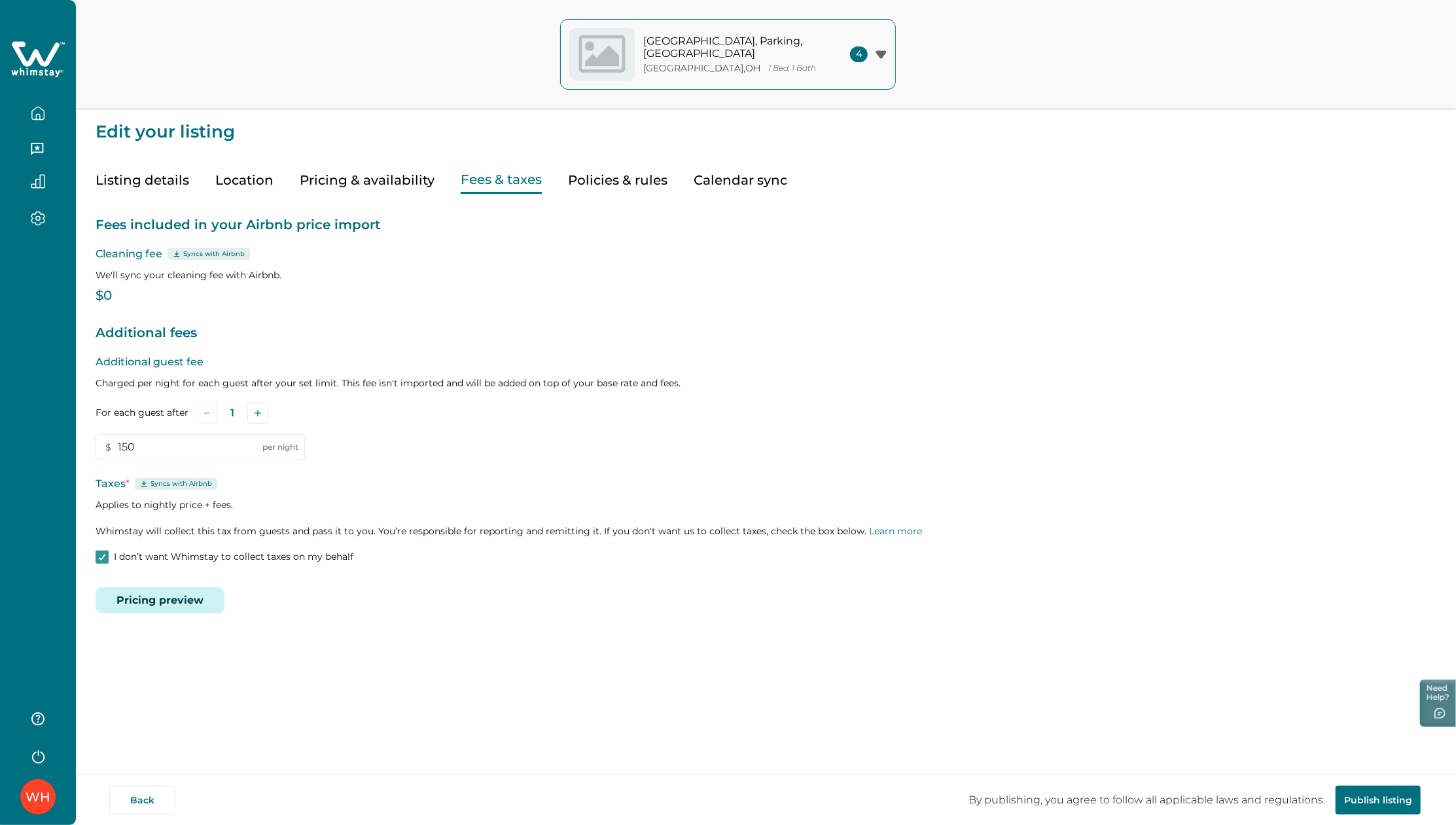
type input "150"
drag, startPoint x: 122, startPoint y: 297, endPoint x: 90, endPoint y: 302, distance: 32.4
click at [90, 302] on div "Edit your listing Listing details Location Pricing & availability Fees & taxes …" at bounding box center [765, 343] width 1380 height 687
click at [362, 171] on button "Pricing & availability" at bounding box center [367, 180] width 135 height 27
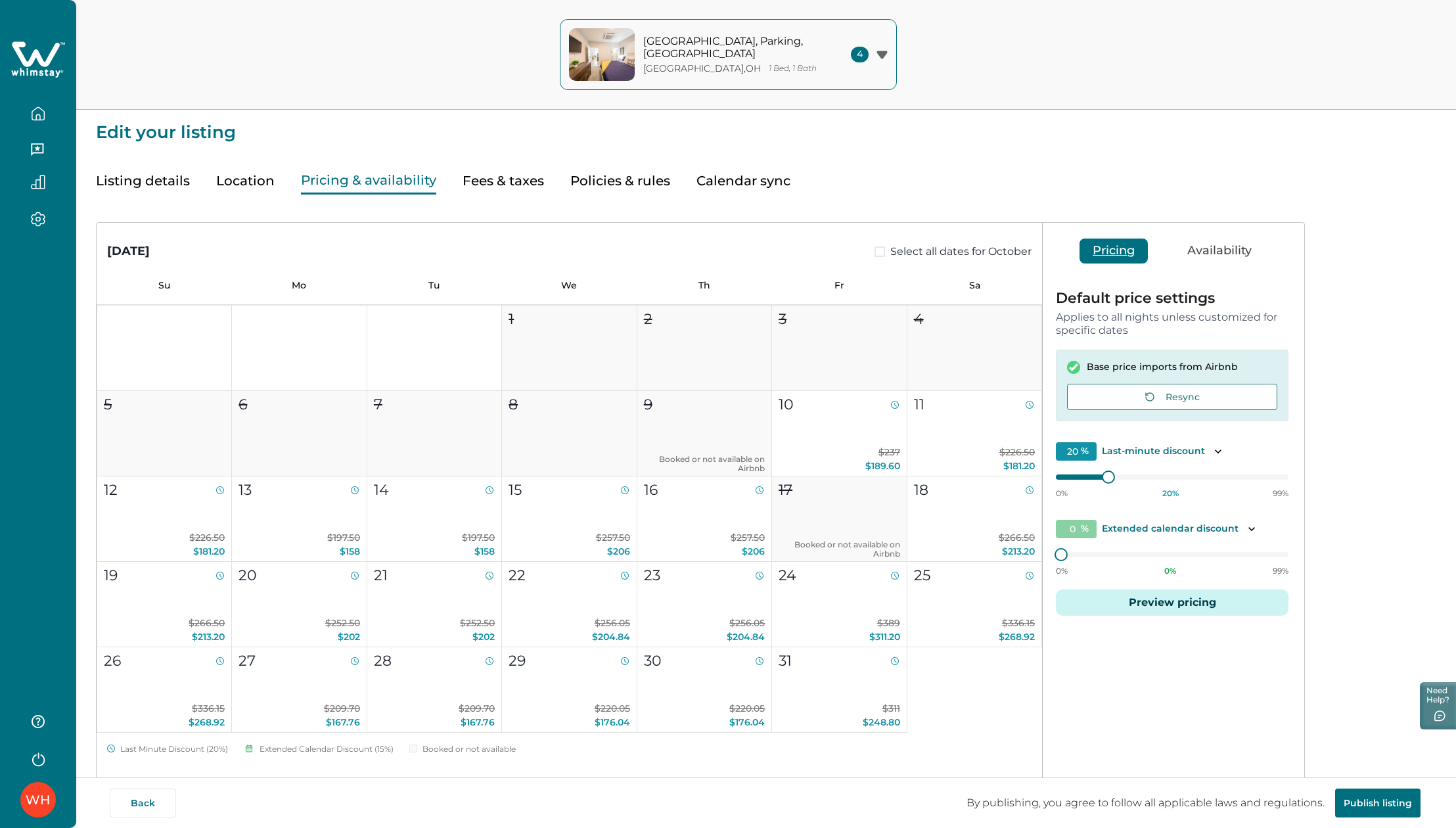
click at [1083, 369] on div "Base price imports from Airbnb" at bounding box center [1171, 367] width 210 height 15
